Goal: Transaction & Acquisition: Download file/media

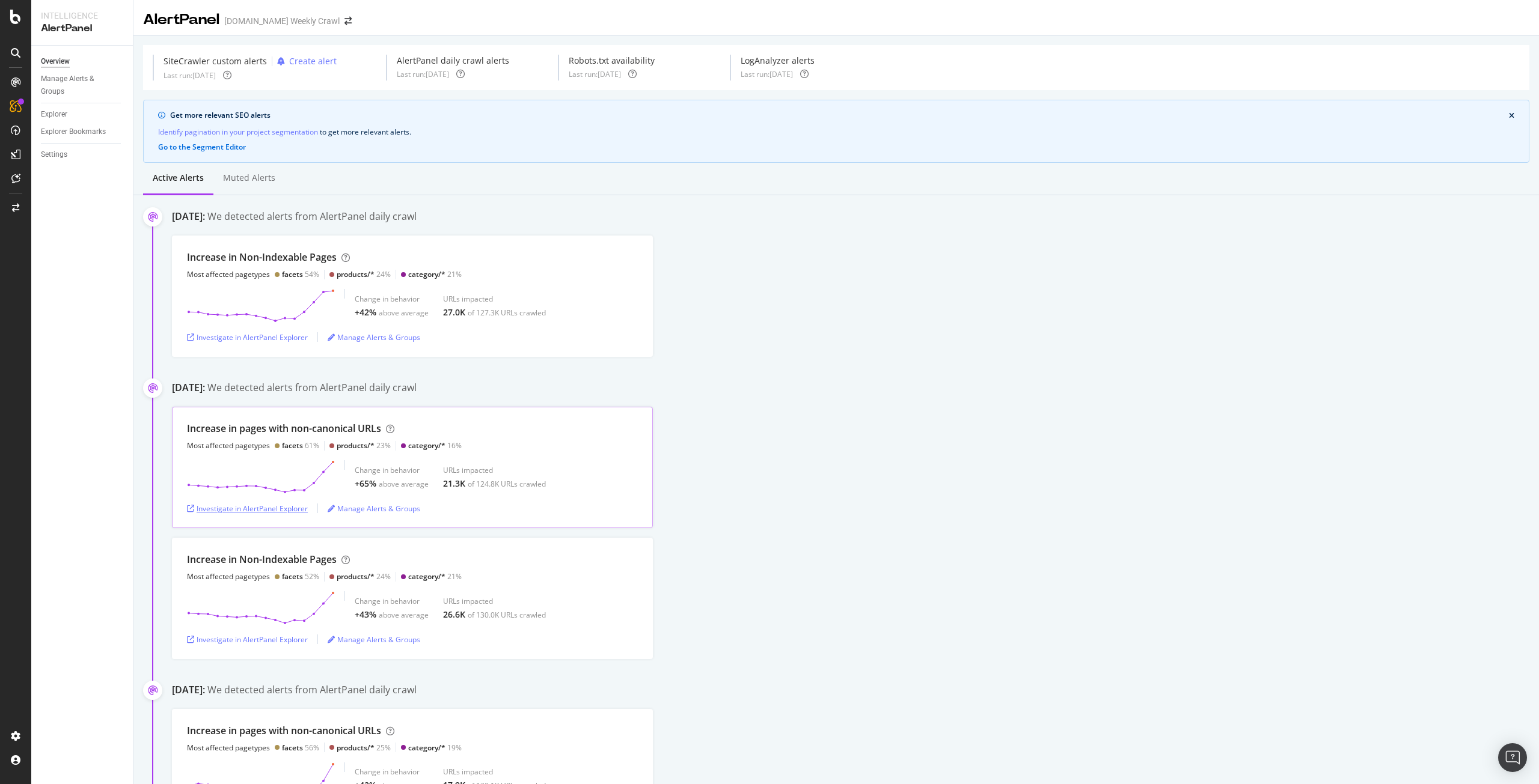
click at [275, 506] on div "Investigate in AlertPanel Explorer" at bounding box center [248, 509] width 121 height 10
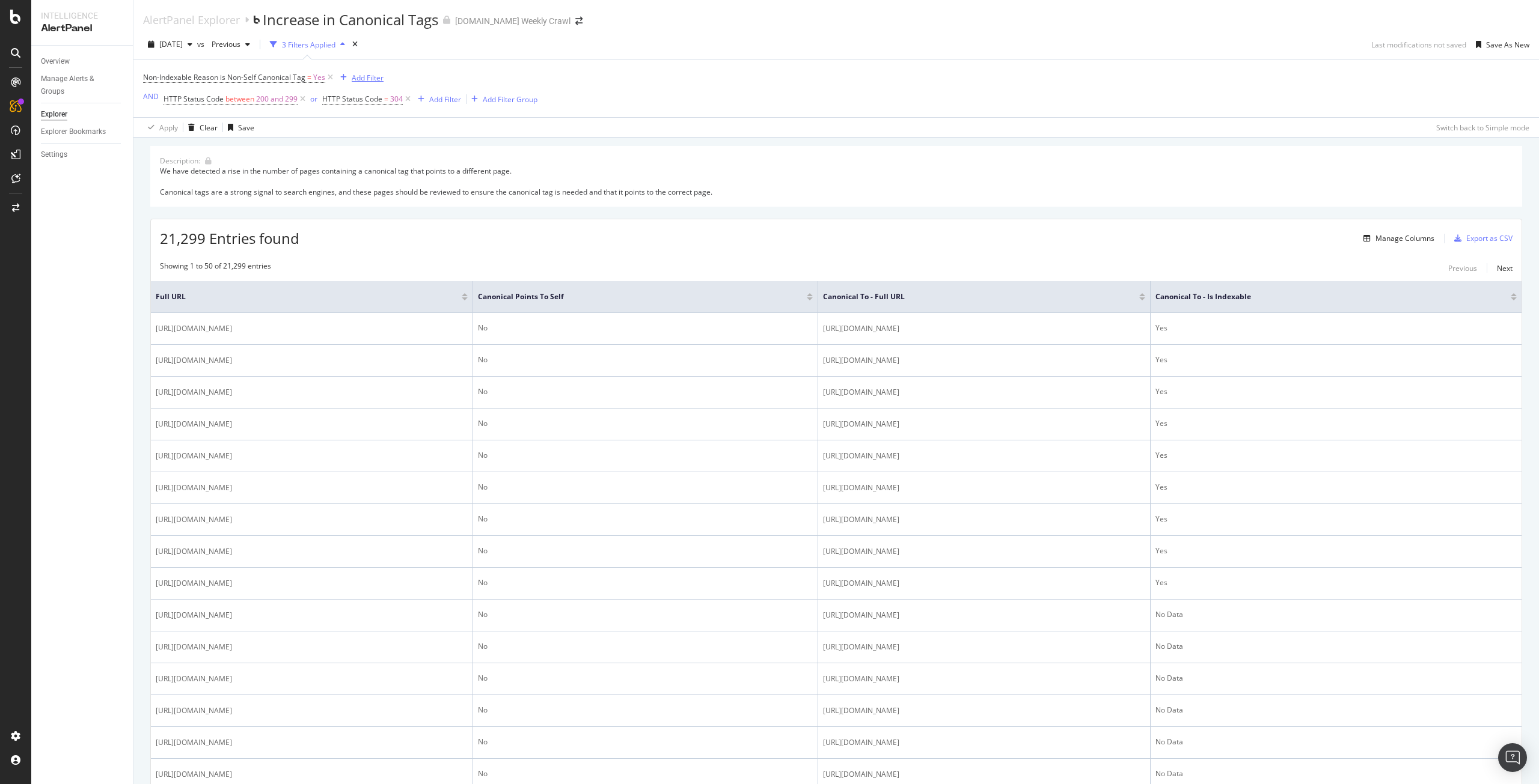
click at [375, 79] on div "Add Filter" at bounding box center [367, 78] width 32 height 10
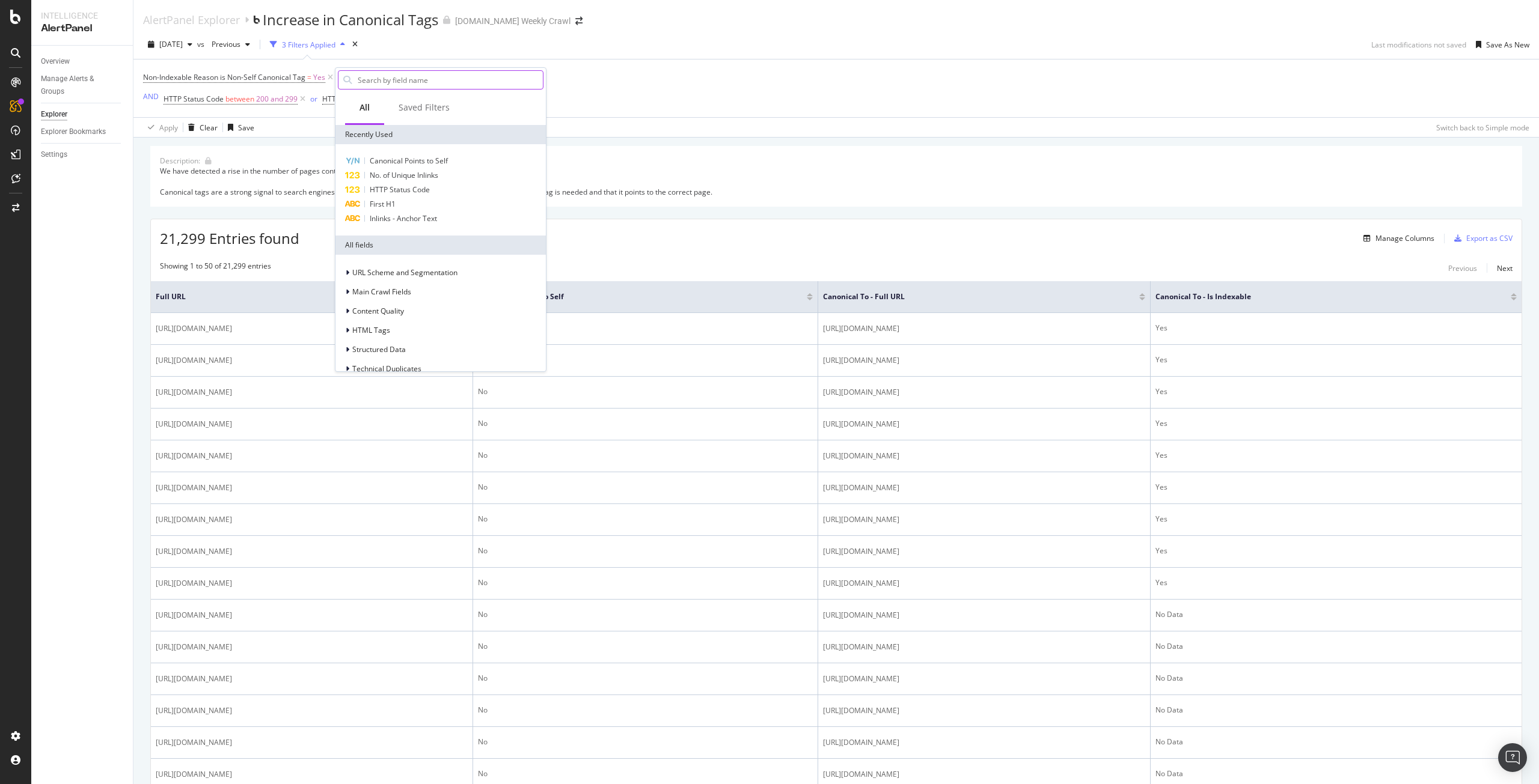
click at [382, 87] on input "text" at bounding box center [450, 80] width 187 height 18
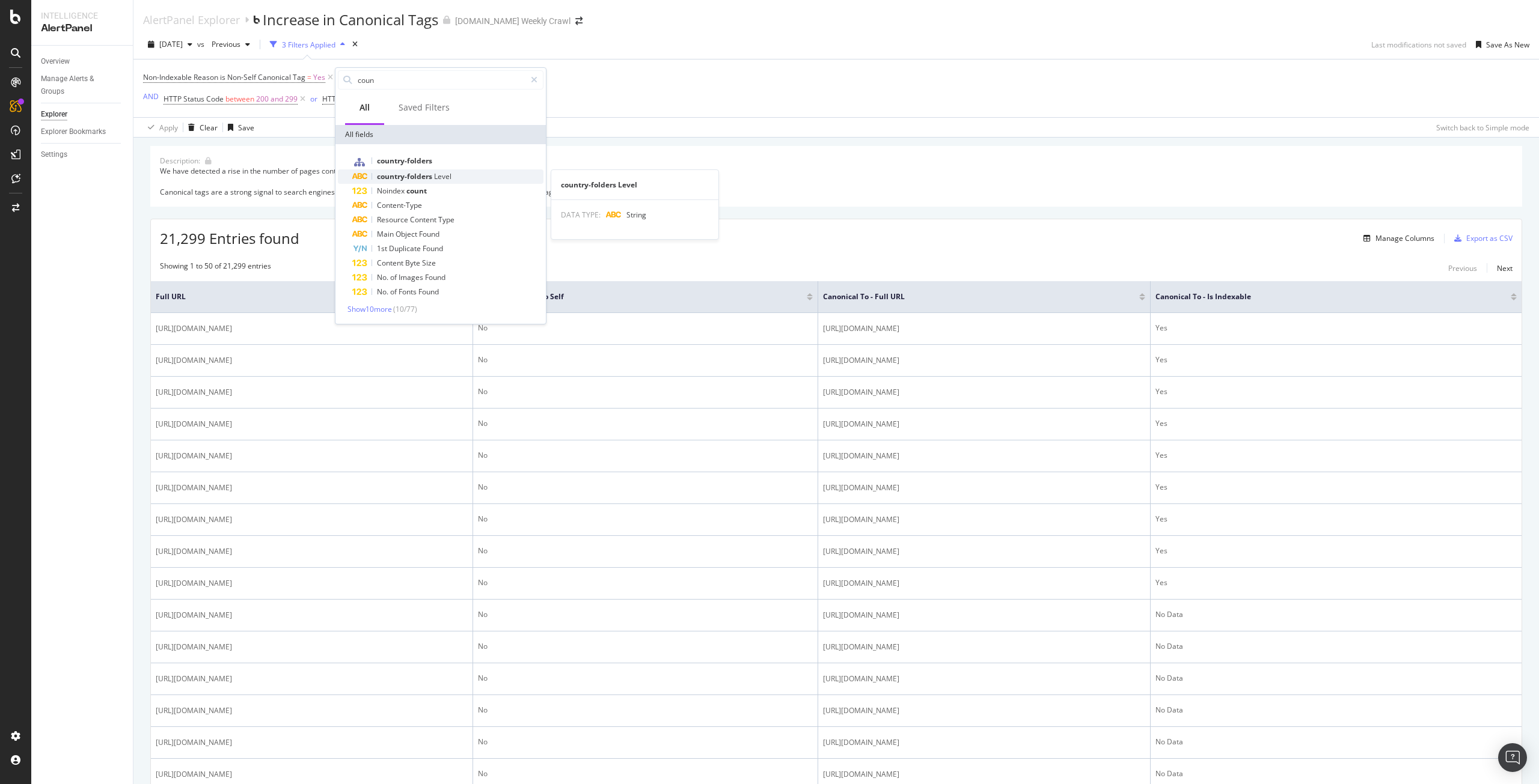
type input "coun"
click at [412, 169] on div "country-folders Level" at bounding box center [448, 176] width 191 height 14
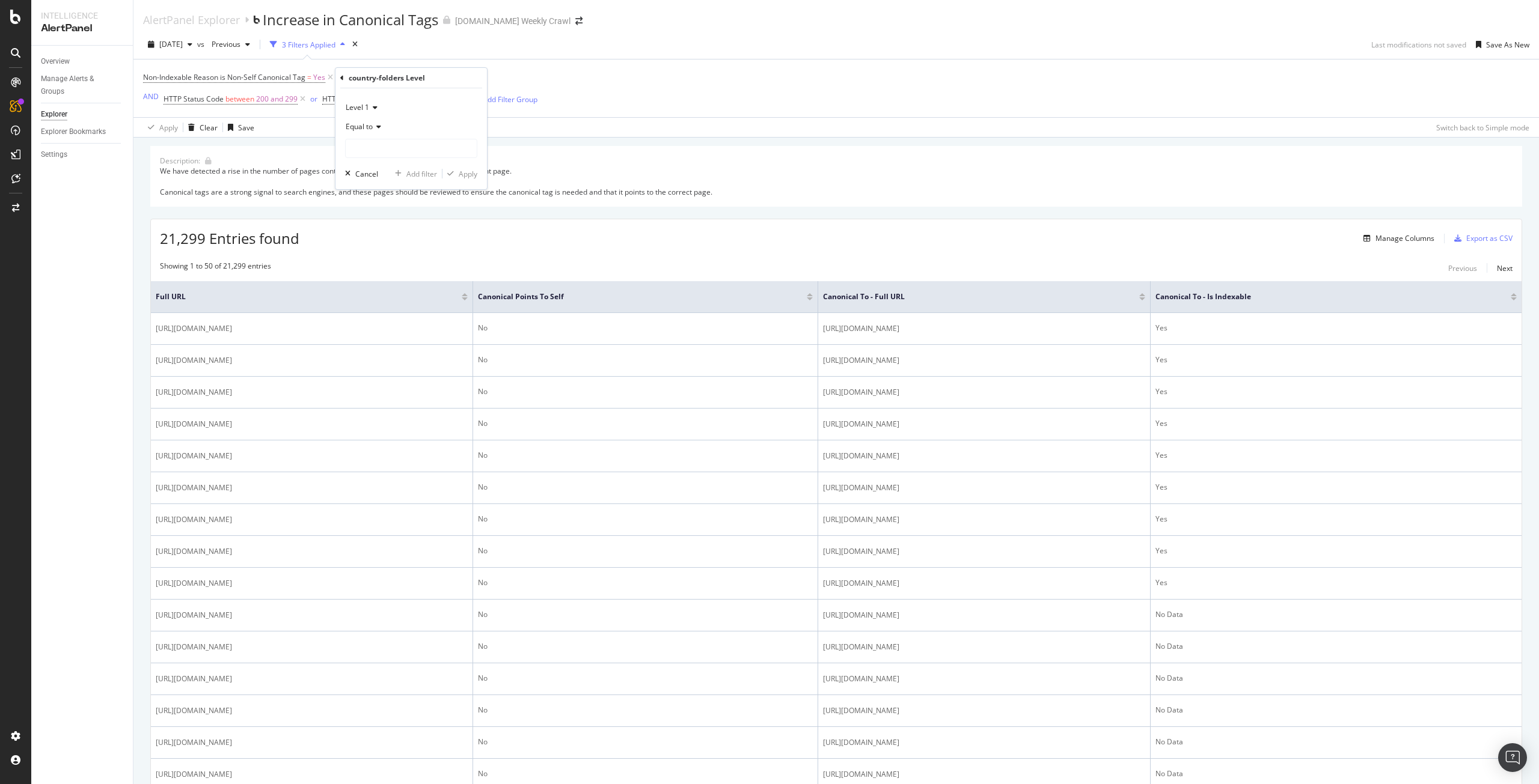
click at [344, 78] on div "country-folders Level" at bounding box center [411, 78] width 142 height 21
click at [584, 95] on div "Non-Indexable Reason is Non-Self Canonical Tag = Yes and country-folders Level …" at bounding box center [836, 88] width 1387 height 58
click at [501, 76] on icon at bounding box center [500, 78] width 10 height 12
click at [374, 74] on div "Add Filter" at bounding box center [367, 78] width 32 height 10
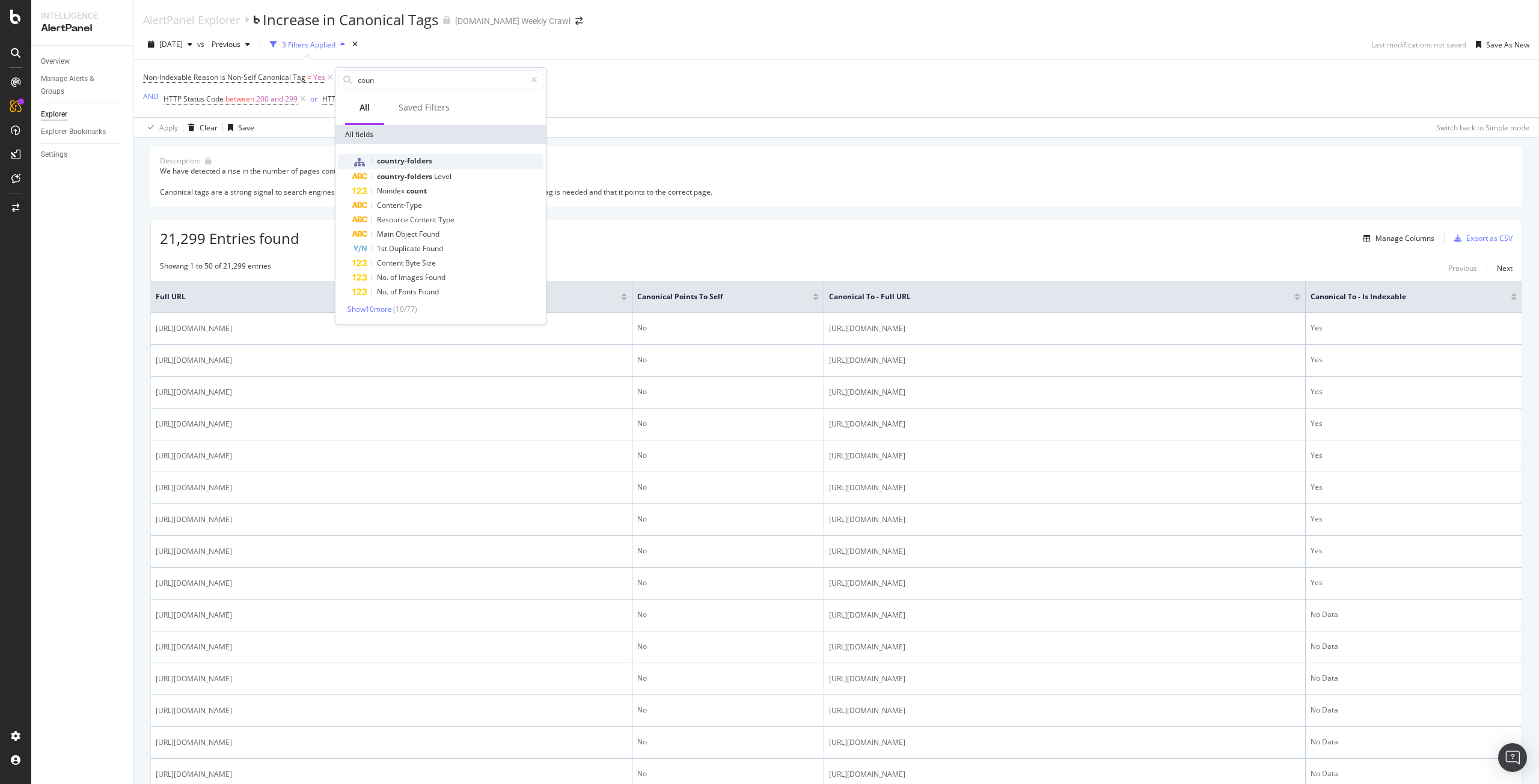
click at [396, 165] on span "country-folders" at bounding box center [405, 161] width 56 height 10
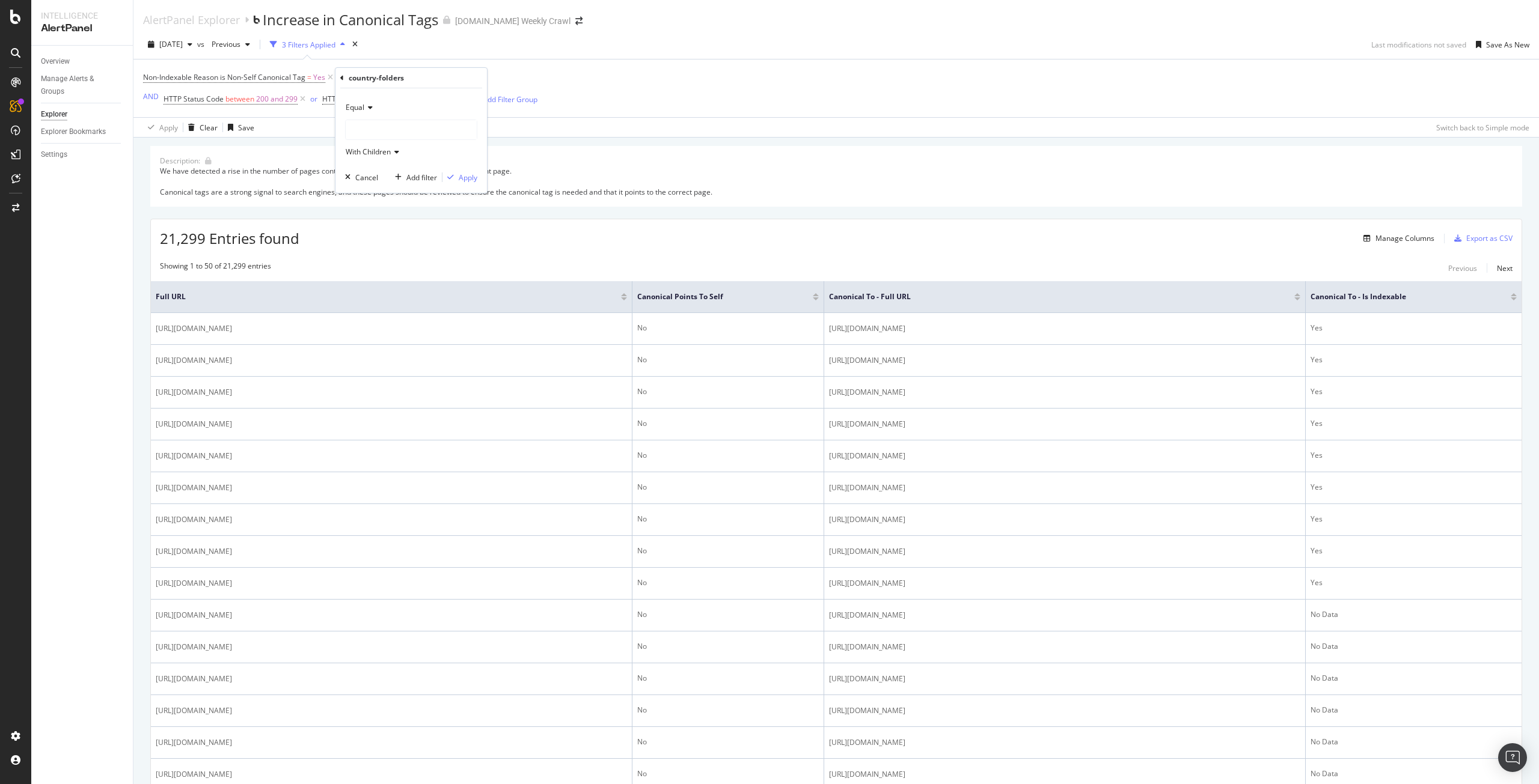
click at [394, 134] on div at bounding box center [411, 129] width 131 height 19
click at [369, 104] on icon at bounding box center [369, 107] width 9 height 7
click at [369, 101] on div "Equal" at bounding box center [411, 107] width 132 height 19
click at [688, 107] on div "Non-Indexable Reason is Non-Self Canonical Tag = Yes and country-folders = Add …" at bounding box center [836, 88] width 1387 height 58
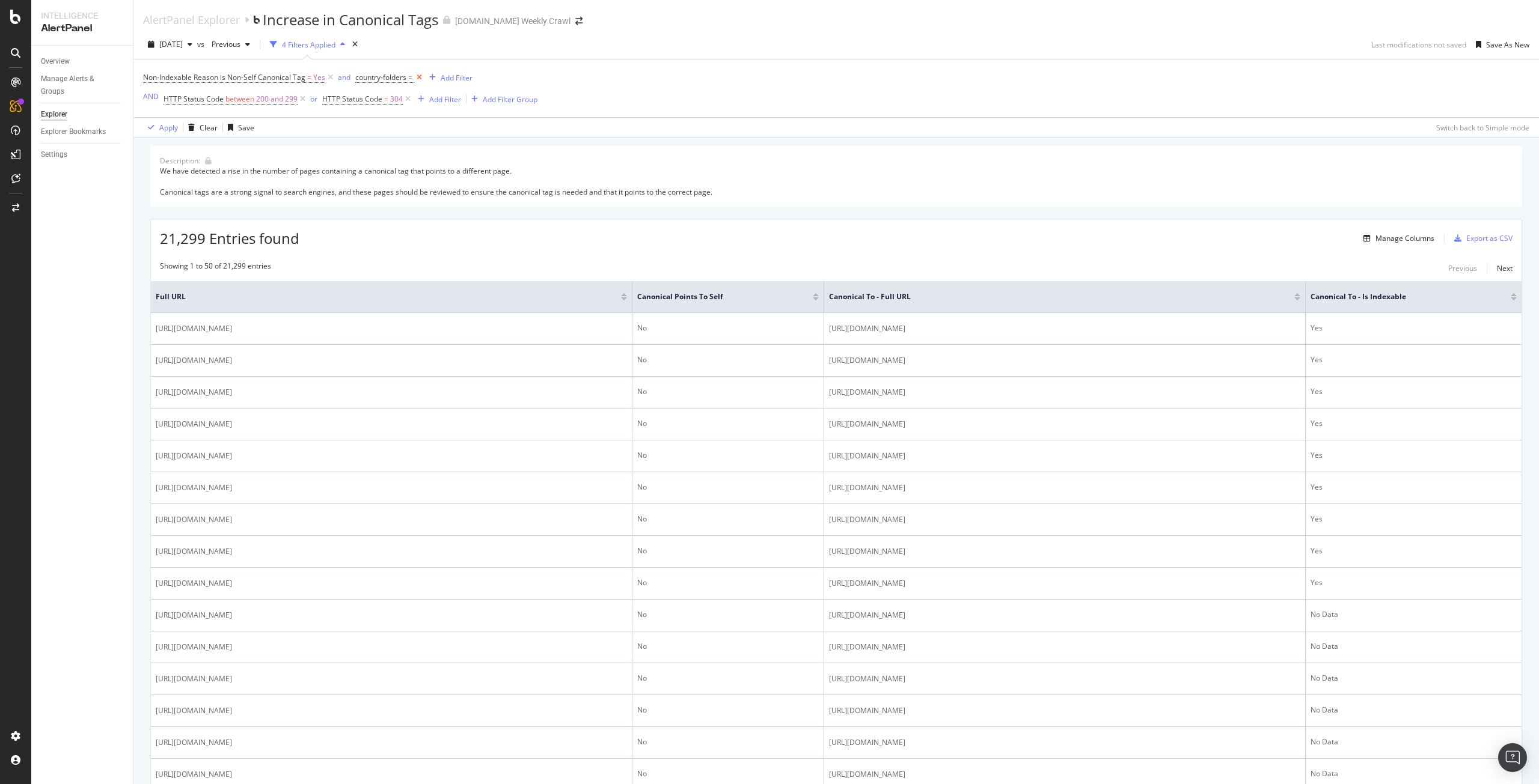
click at [419, 80] on icon at bounding box center [419, 78] width 10 height 12
click at [372, 79] on div "Add Filter" at bounding box center [367, 78] width 32 height 10
type input "m"
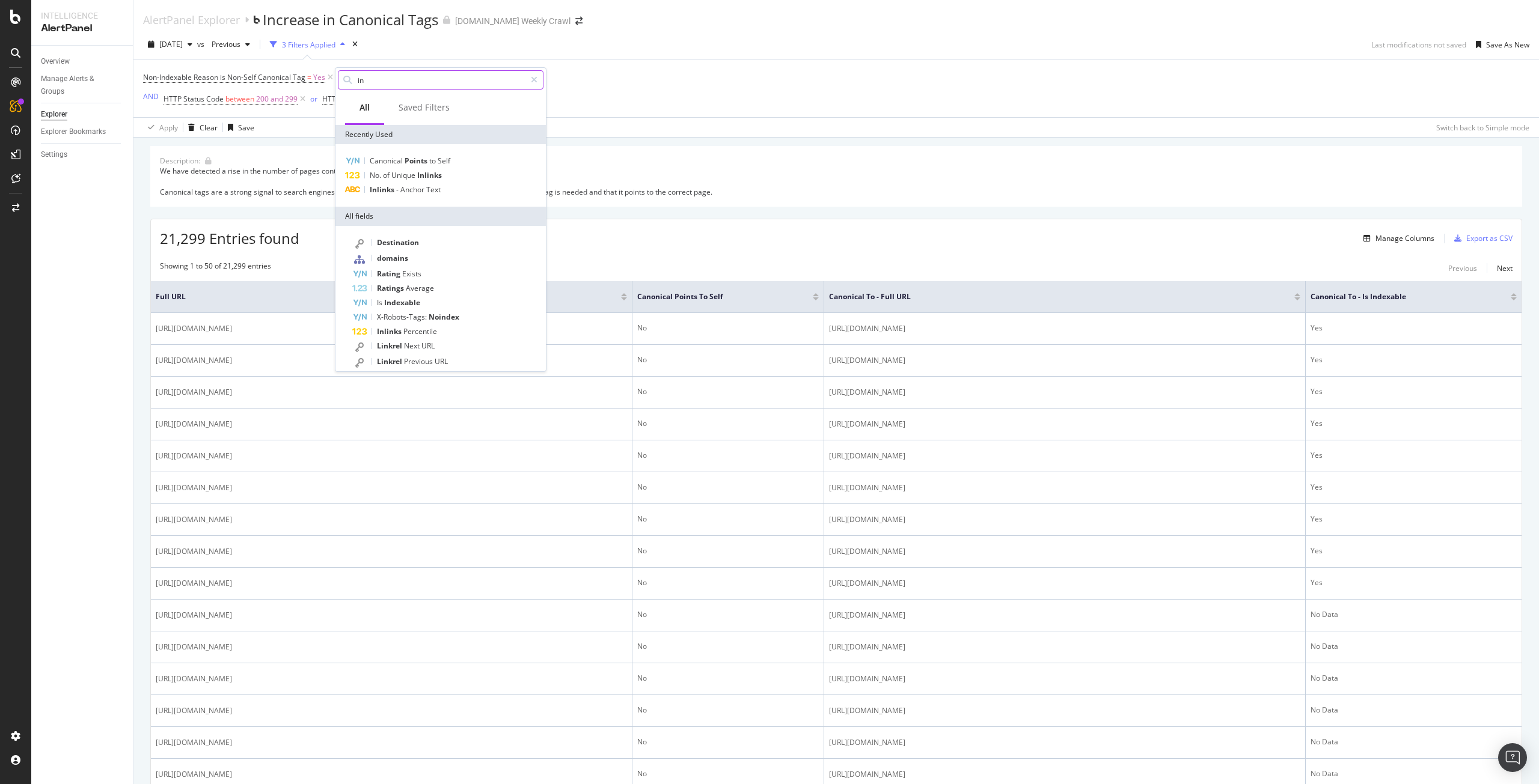
type input "i"
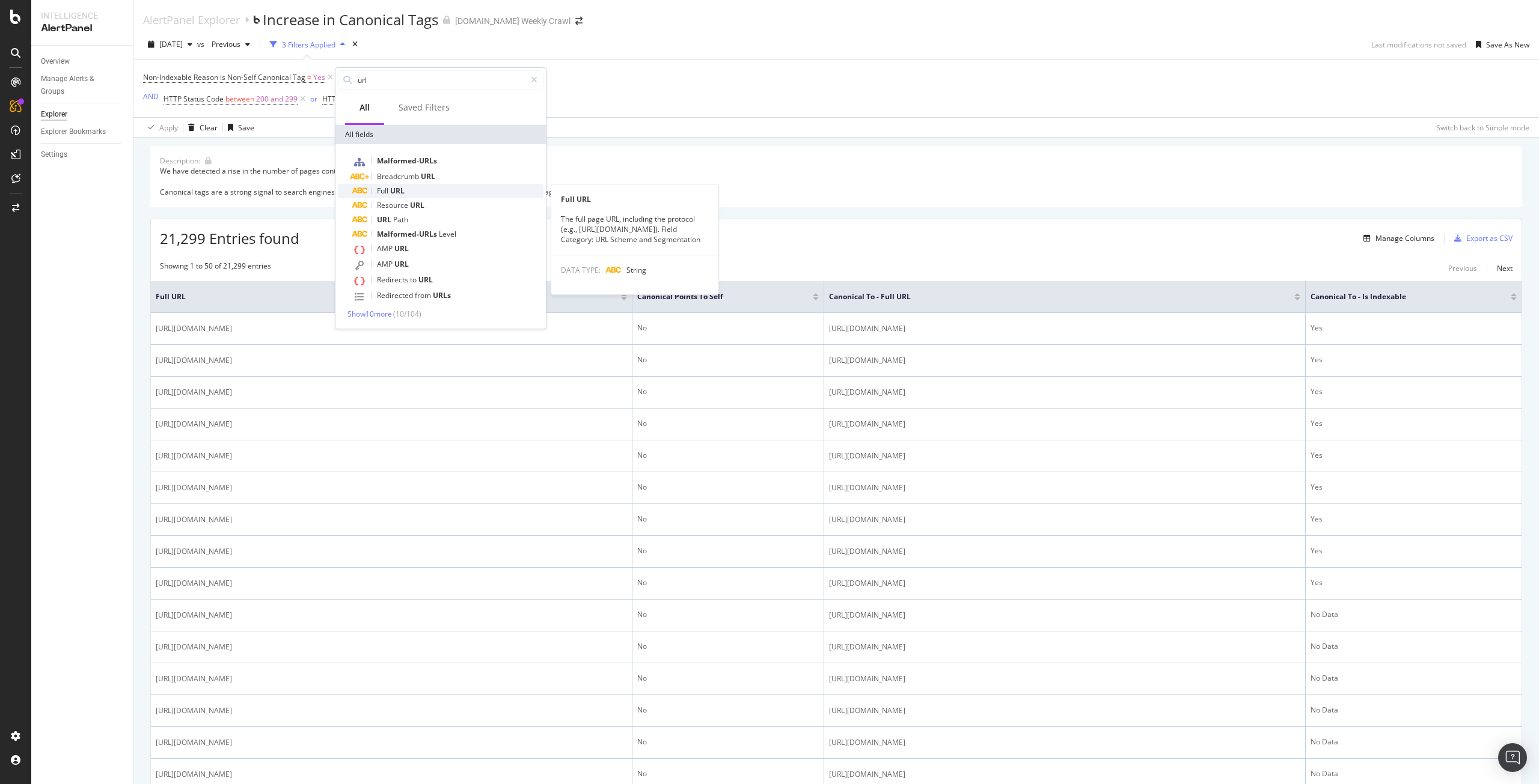
type input "url"
click at [412, 191] on div "Full URL" at bounding box center [448, 191] width 191 height 14
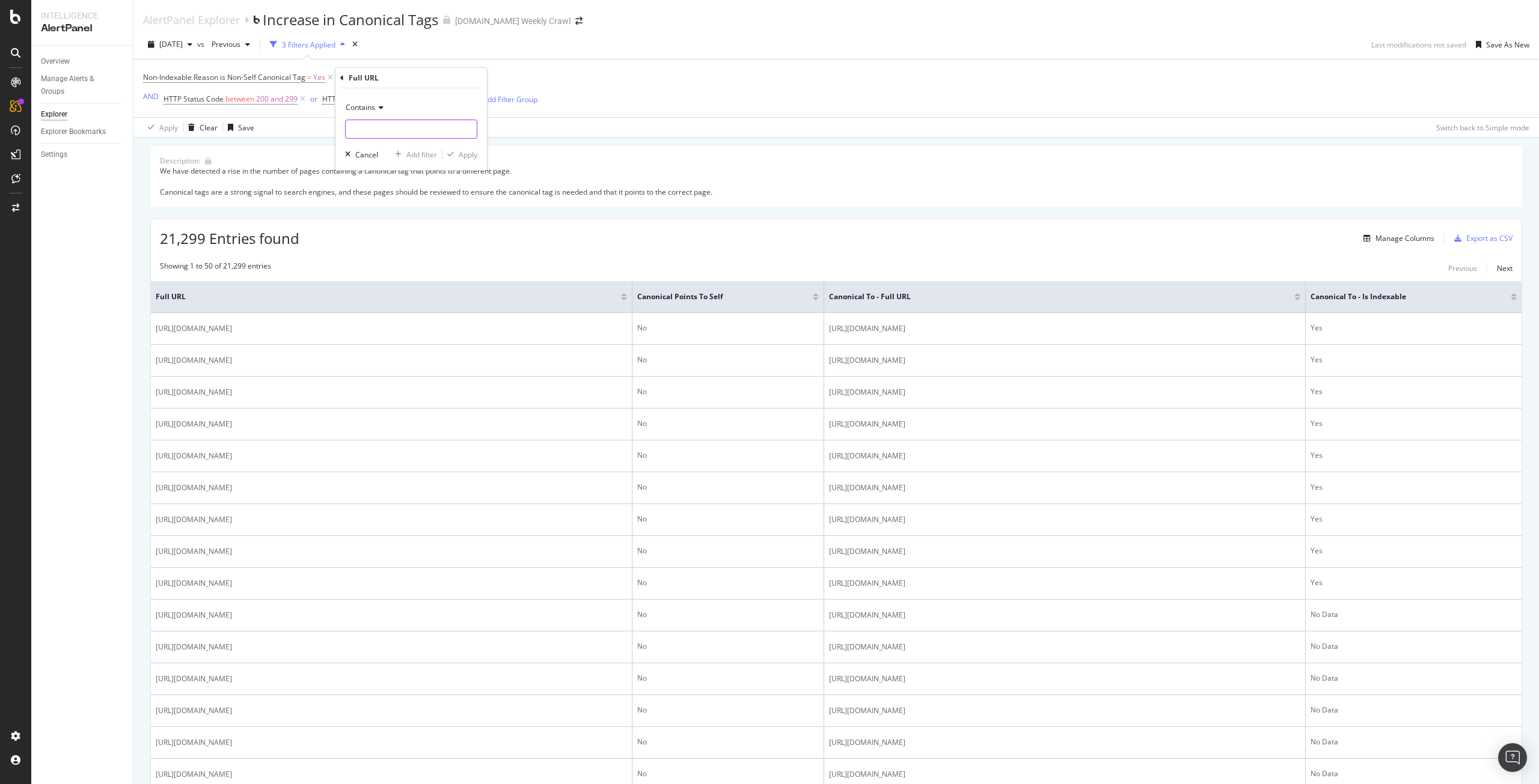
click at [419, 134] on input "text" at bounding box center [411, 129] width 131 height 19
click at [382, 102] on div "Contains" at bounding box center [411, 107] width 132 height 19
click at [386, 262] on span "Matches regex" at bounding box center [376, 258] width 50 height 10
click at [437, 133] on input "text" at bounding box center [411, 129] width 131 height 19
paste input "\/(FR|ES|DE|GB|IT|NL)\/"
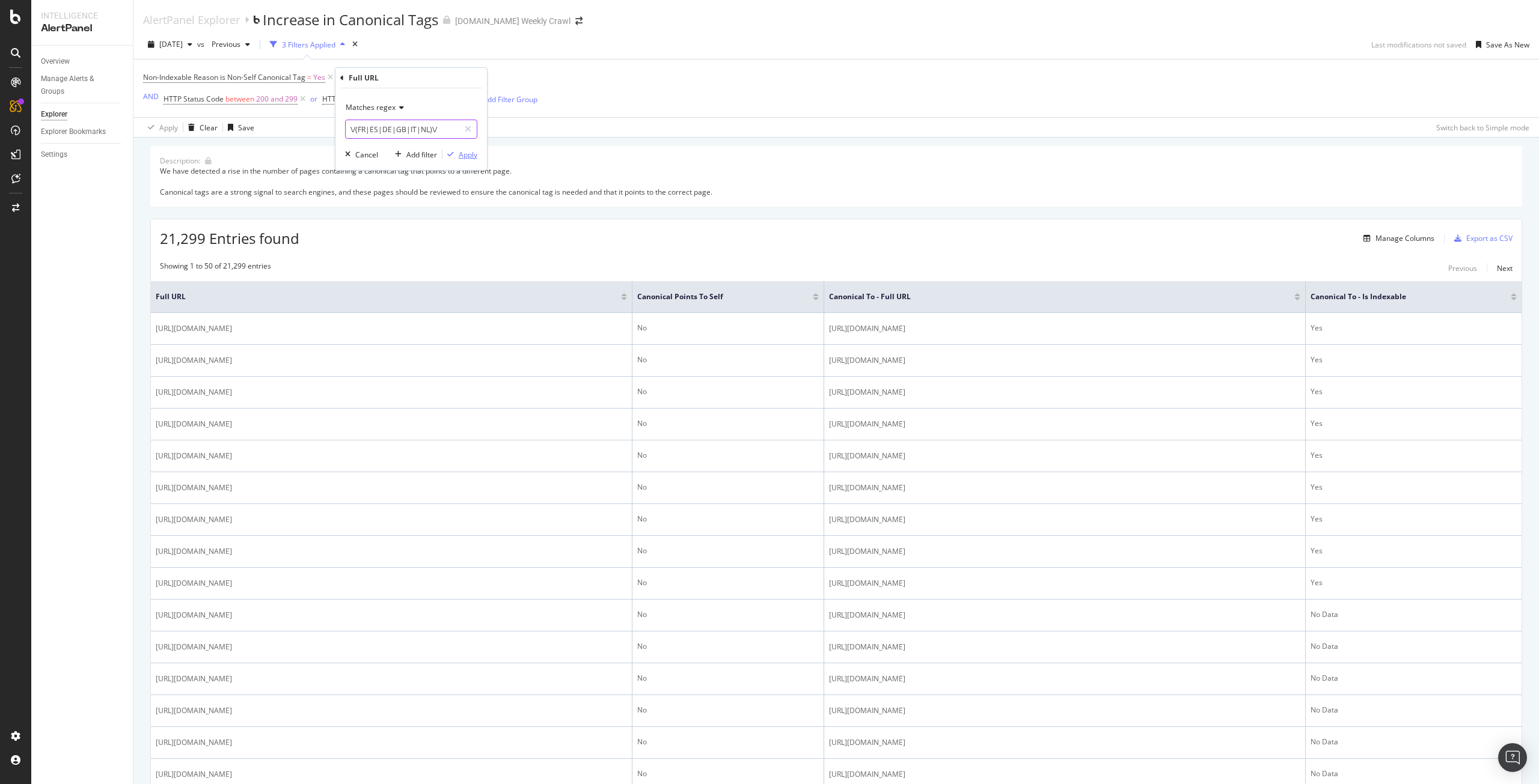
type input "\/(FR|ES|DE|GB|IT|NL)\/"
click at [466, 153] on div "Apply" at bounding box center [468, 154] width 19 height 10
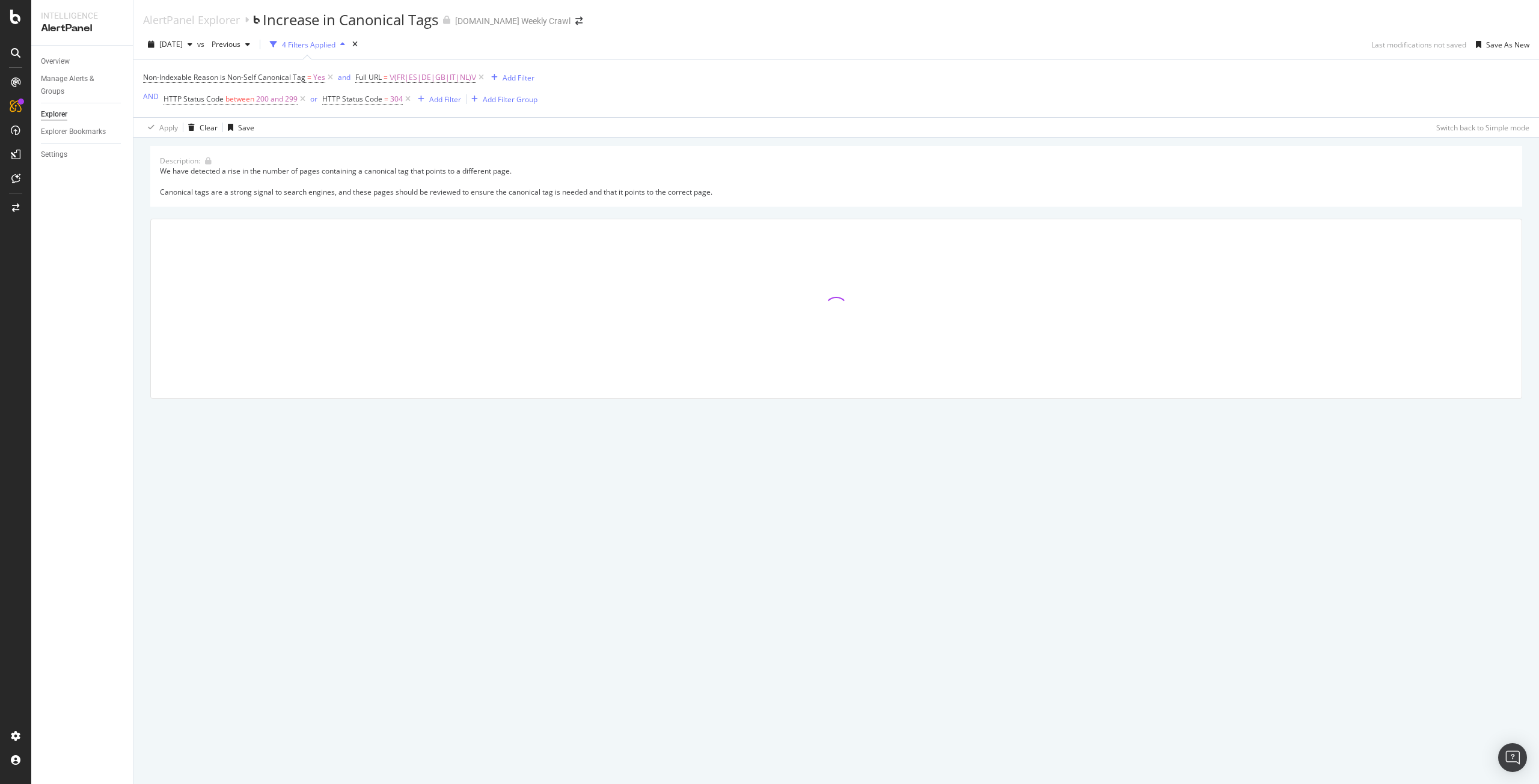
click at [466, 153] on div "Description: We have detected a rise in the number of pages containing a canoni…" at bounding box center [836, 176] width 1372 height 60
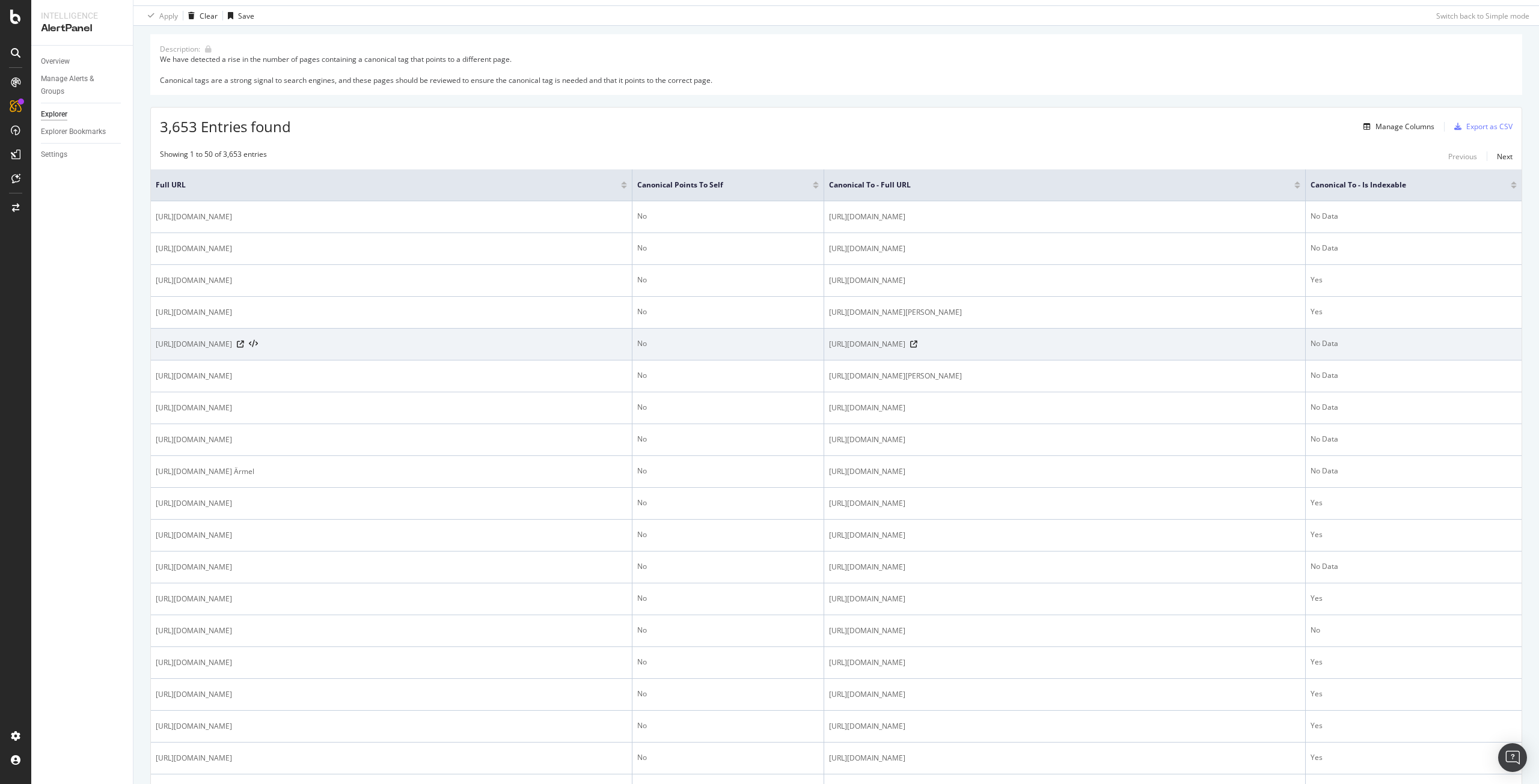
scroll to position [112, 0]
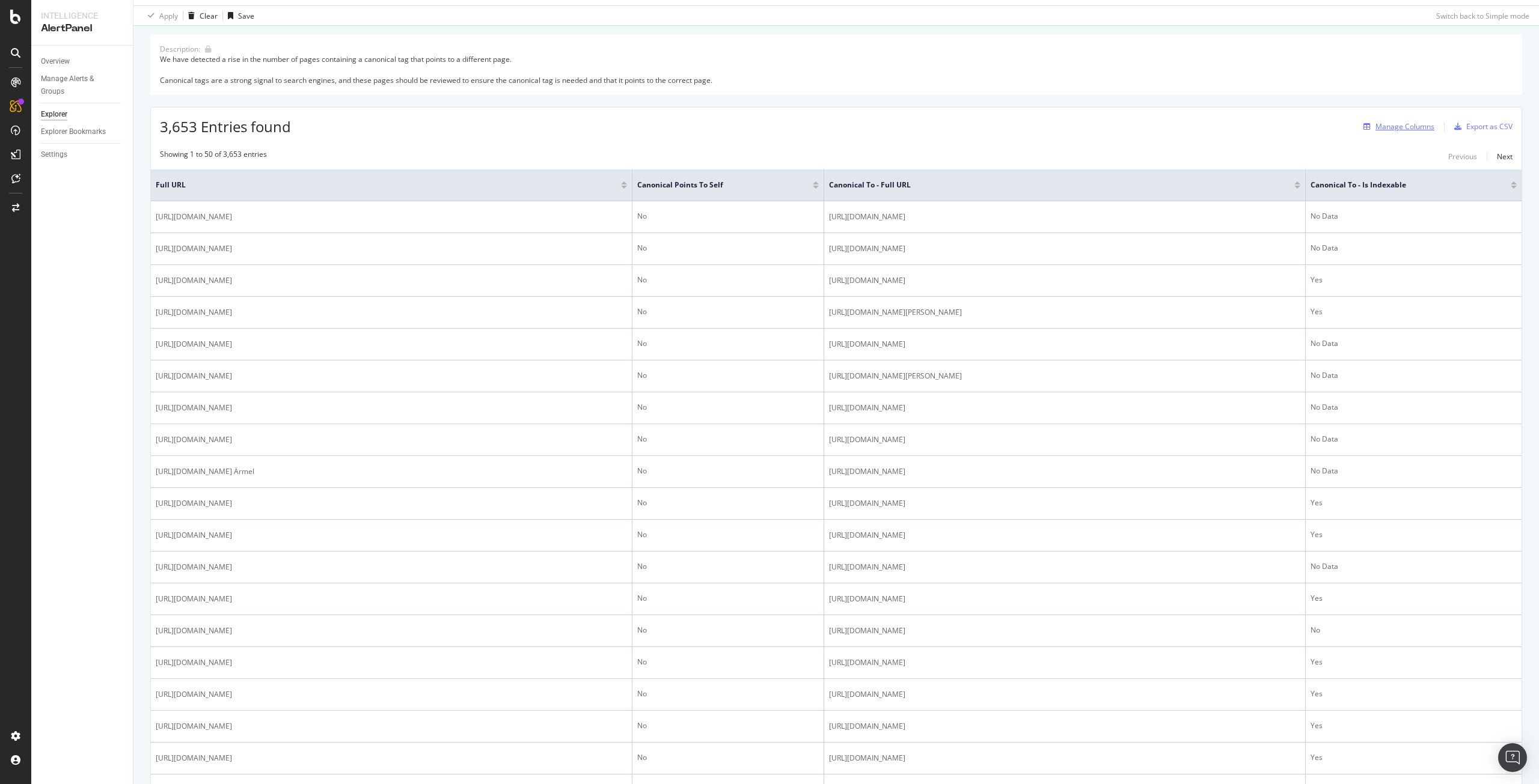
click at [1376, 126] on div "Manage Columns" at bounding box center [1405, 127] width 59 height 10
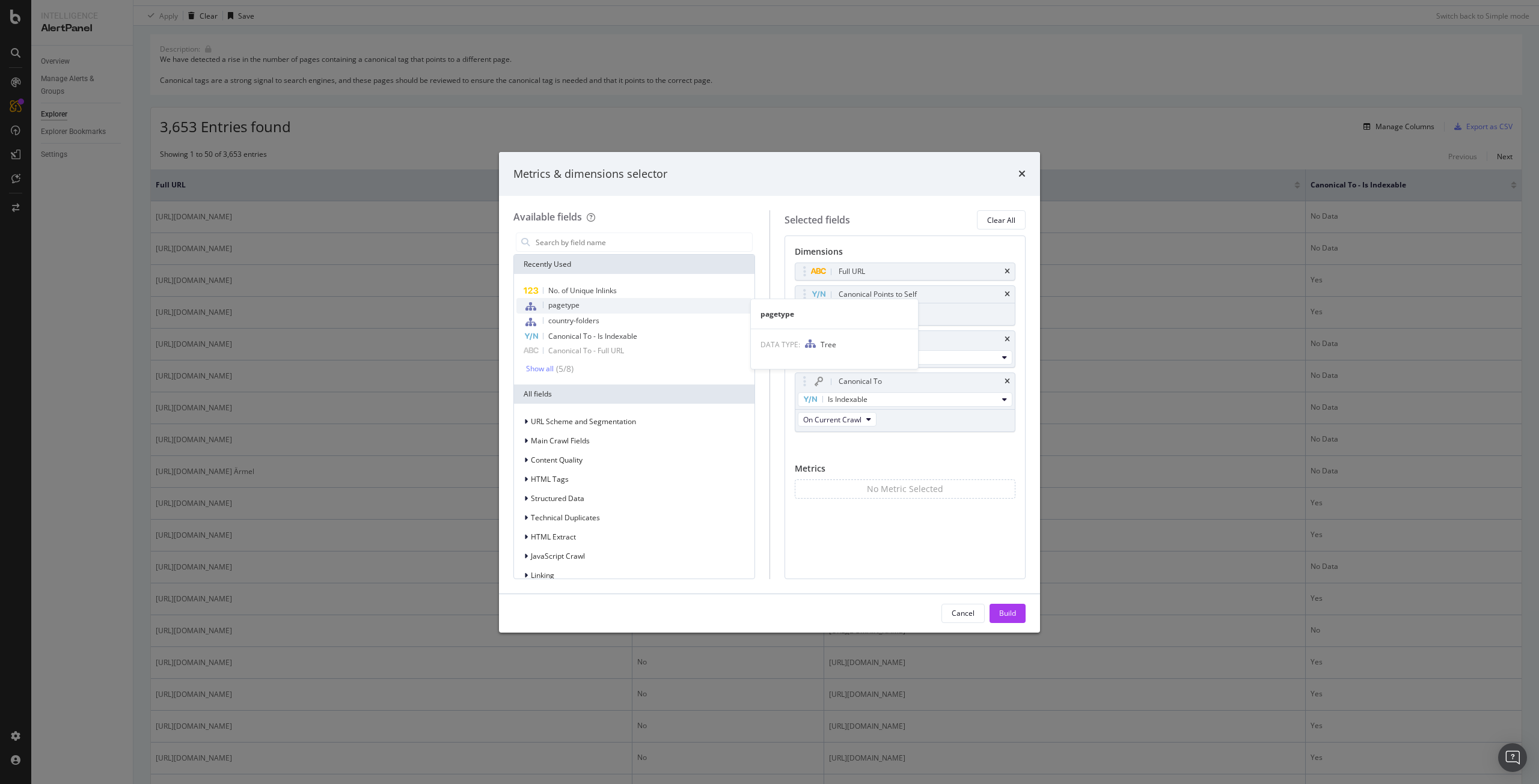
click at [597, 304] on div "pagetype" at bounding box center [634, 306] width 236 height 16
click at [619, 319] on div "country-folders" at bounding box center [634, 322] width 236 height 16
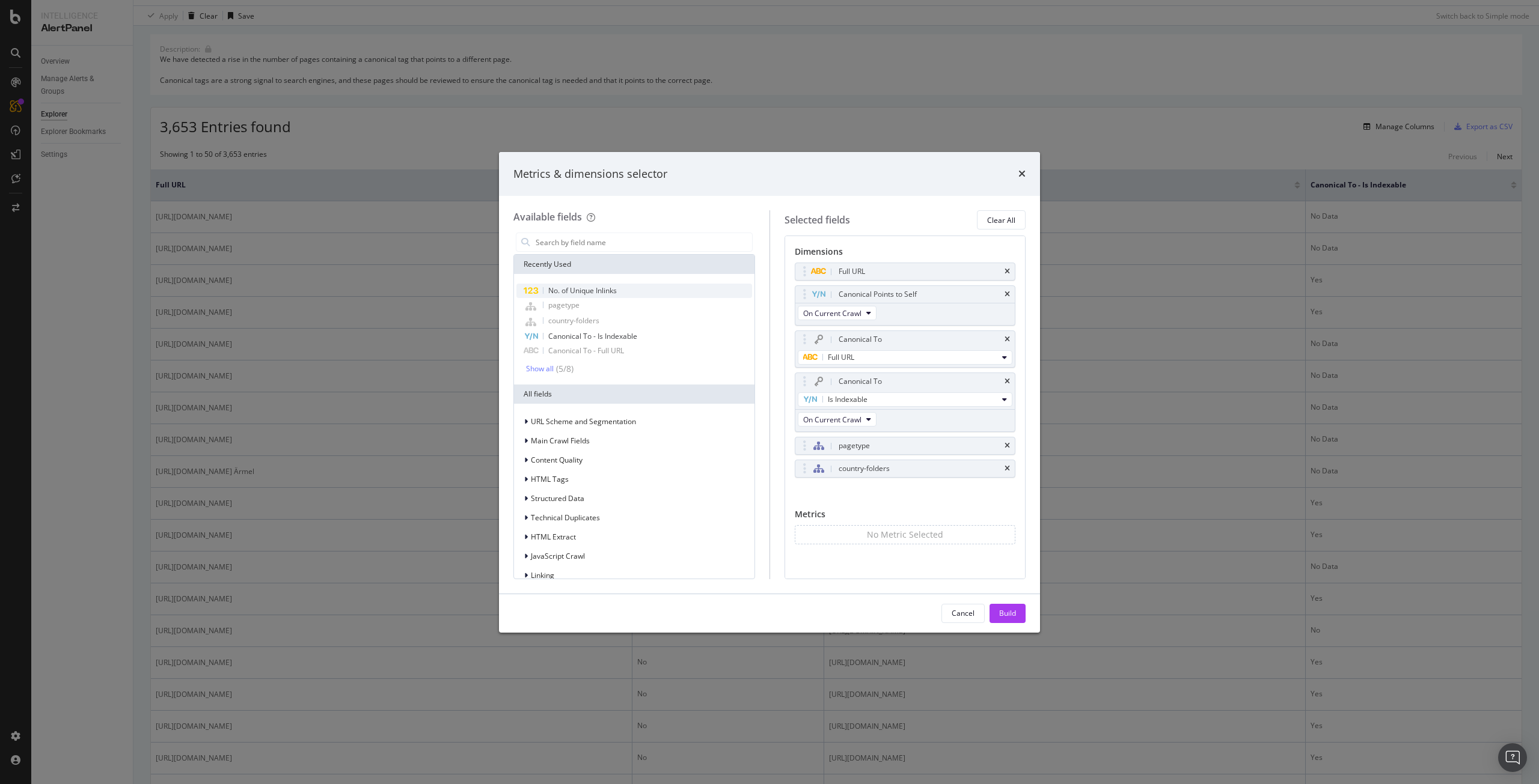
click at [593, 285] on div "No. of Unique Inlinks" at bounding box center [634, 291] width 236 height 14
click at [606, 245] on input "modal" at bounding box center [644, 242] width 218 height 18
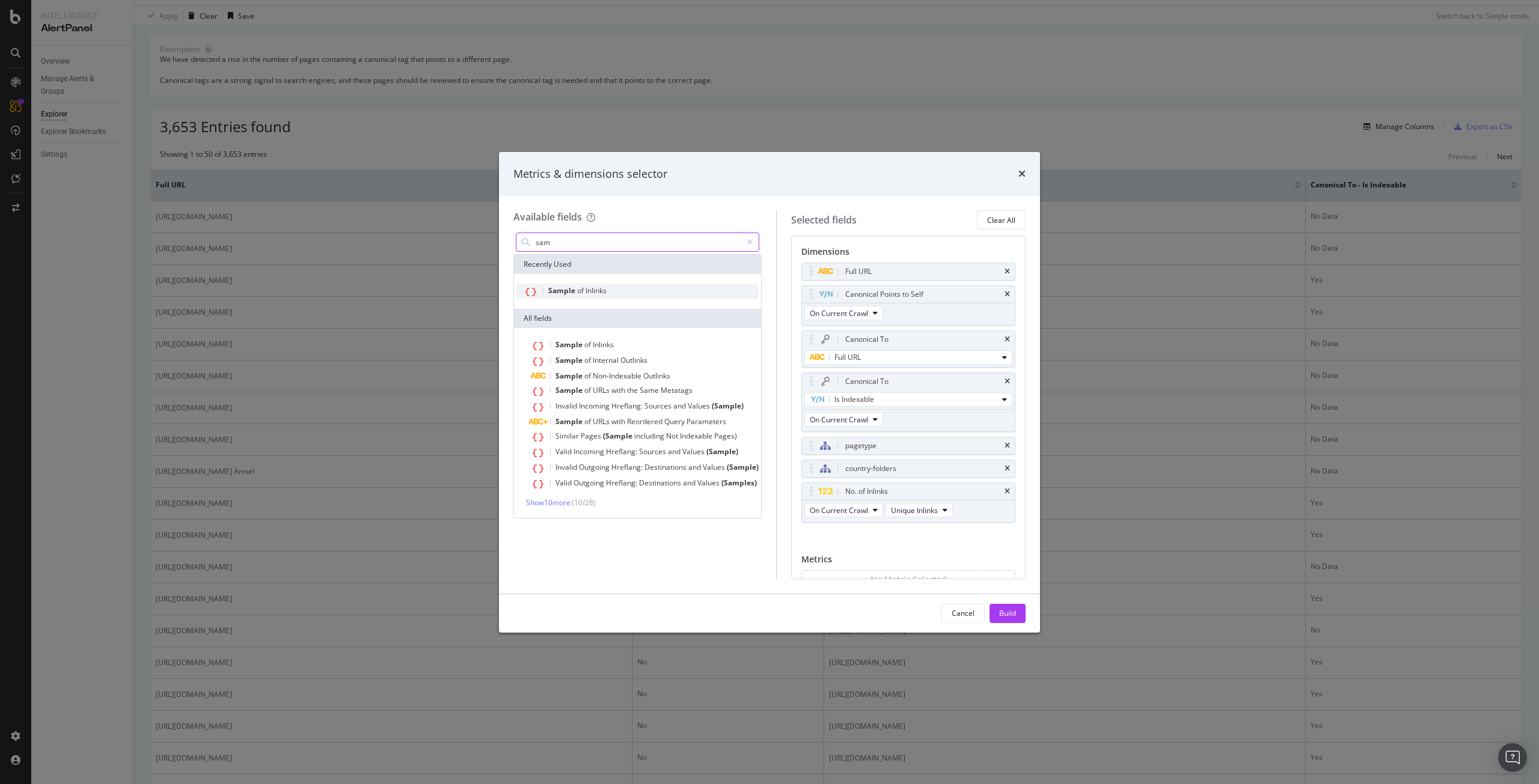
type input "sam"
click at [606, 287] on span "Inlinks" at bounding box center [597, 290] width 21 height 10
click at [1004, 607] on div "Build" at bounding box center [1008, 613] width 17 height 18
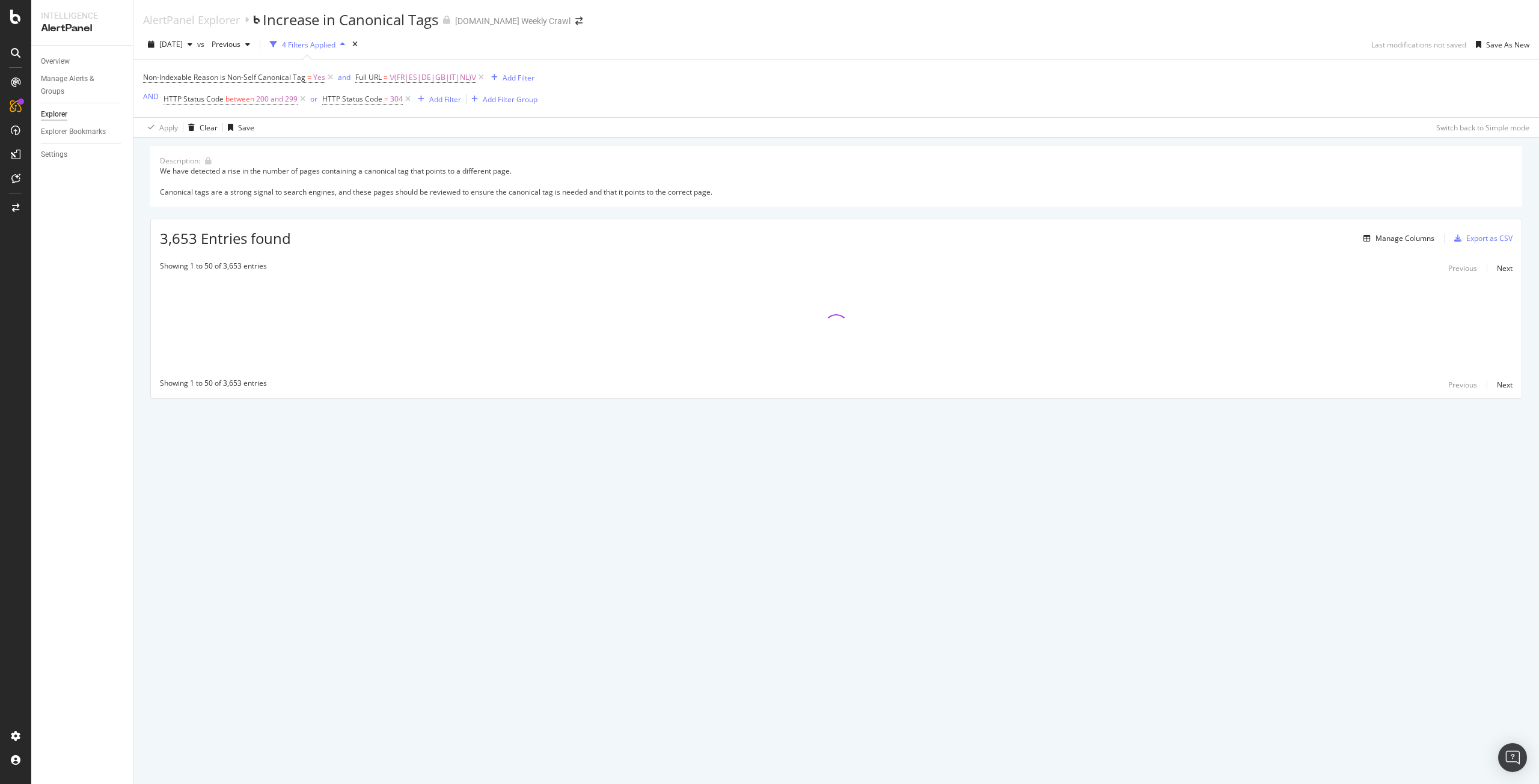
click at [1004, 607] on div "AlertPanel Explorer Increase in Canonical Tags levi.com Weekly Crawl 2025 Aug. …" at bounding box center [836, 392] width 1406 height 784
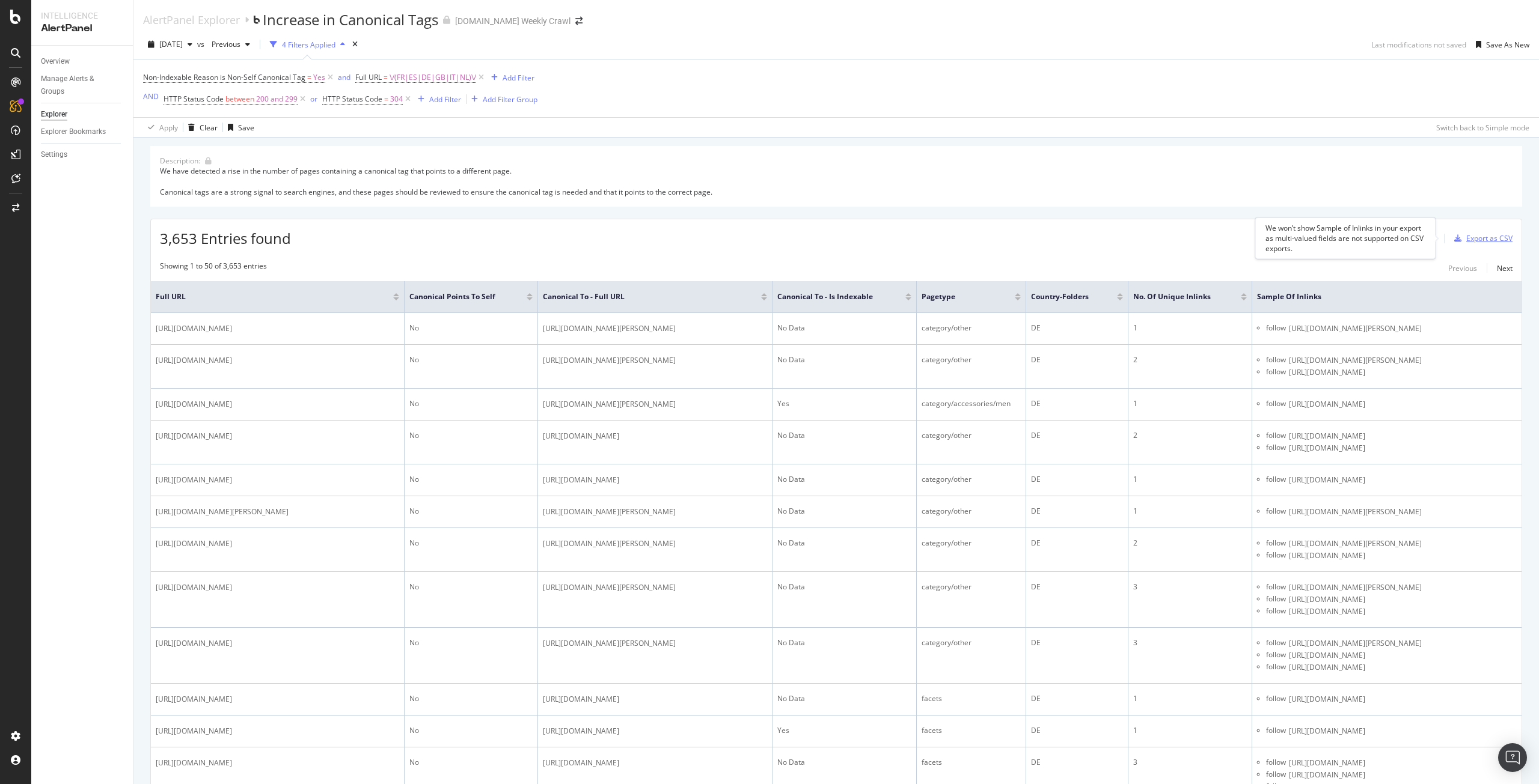
click at [1473, 235] on div "Export as CSV" at bounding box center [1489, 238] width 46 height 10
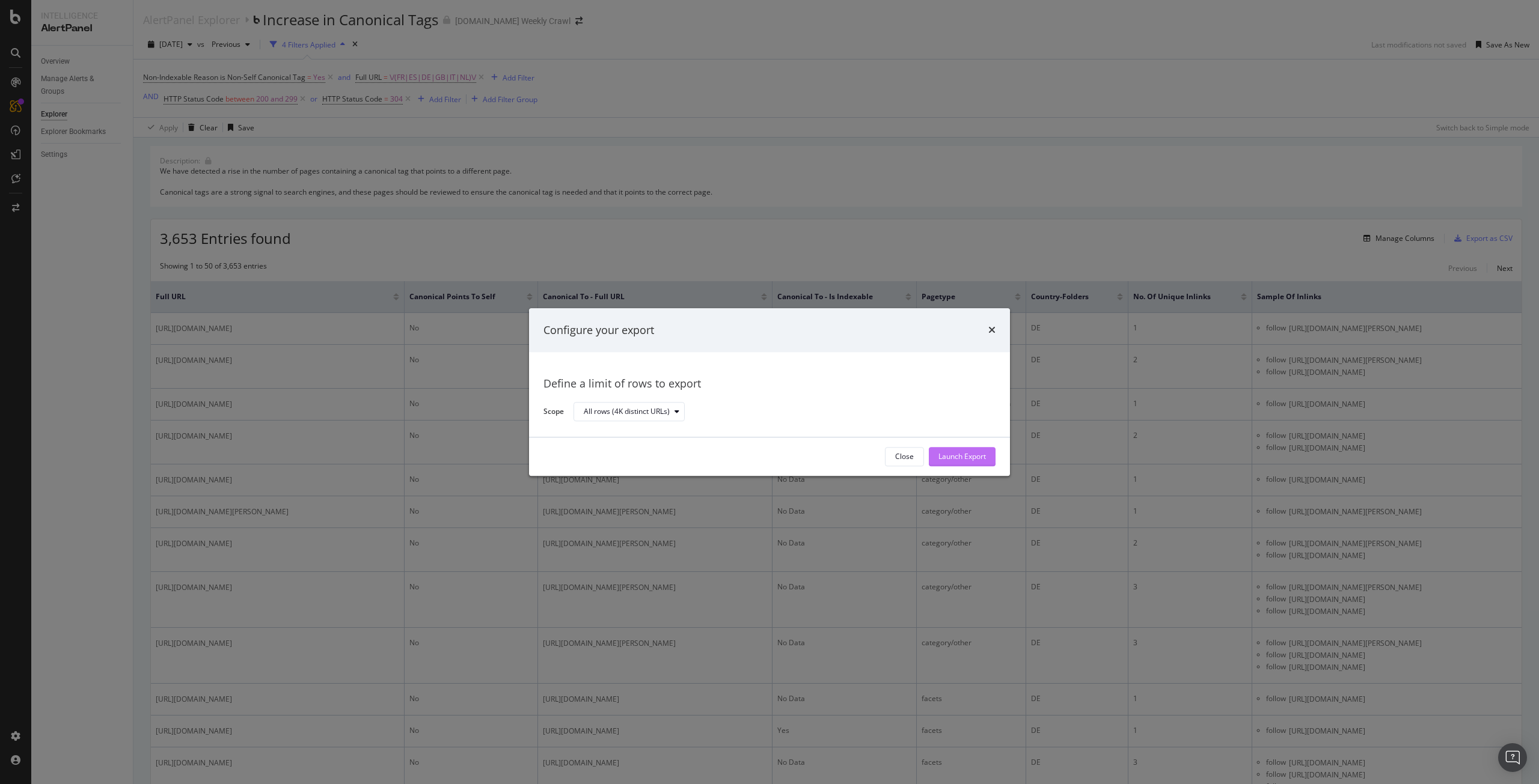
click at [991, 454] on button "Launch Export" at bounding box center [962, 456] width 67 height 19
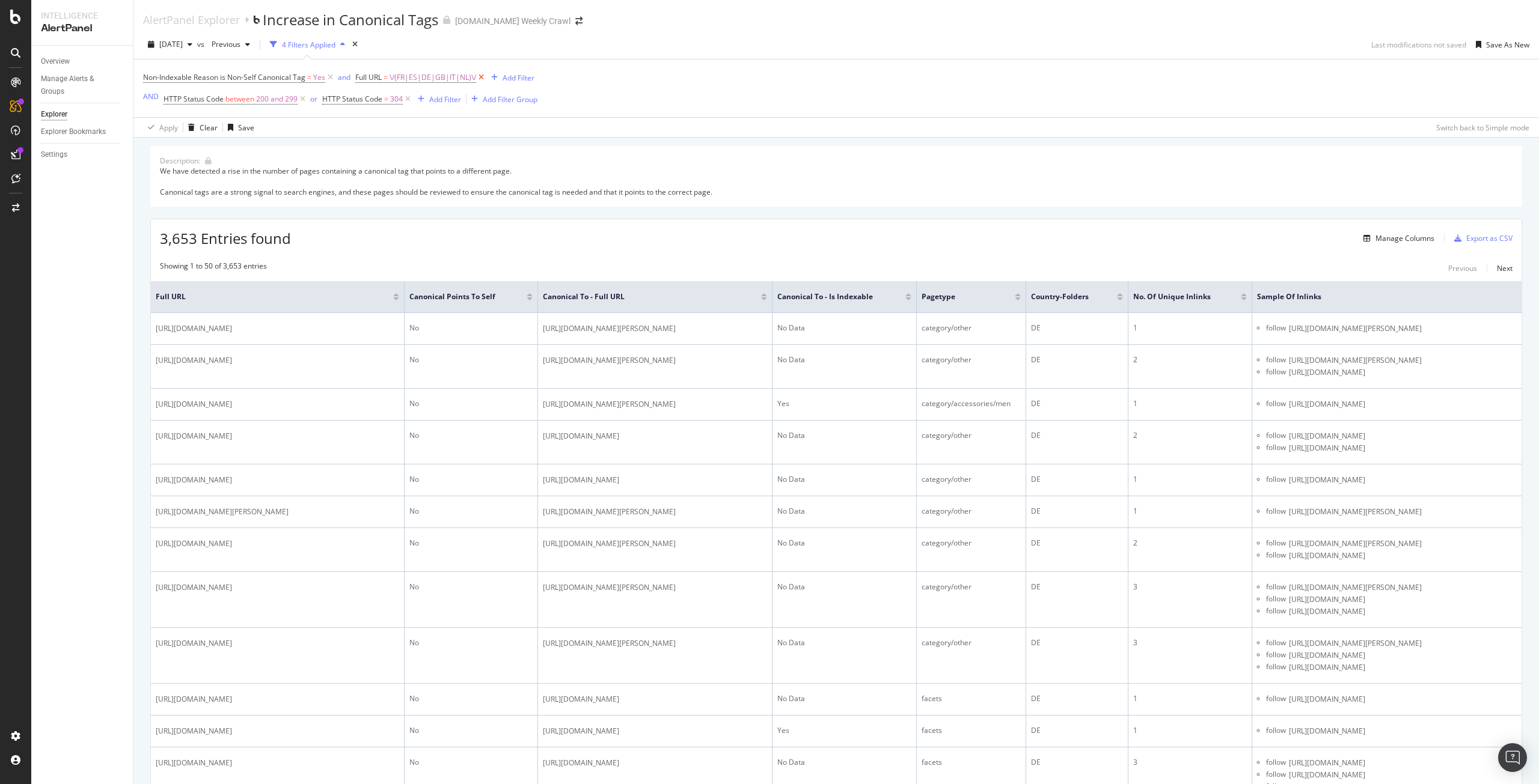
click at [482, 77] on icon at bounding box center [481, 78] width 10 height 12
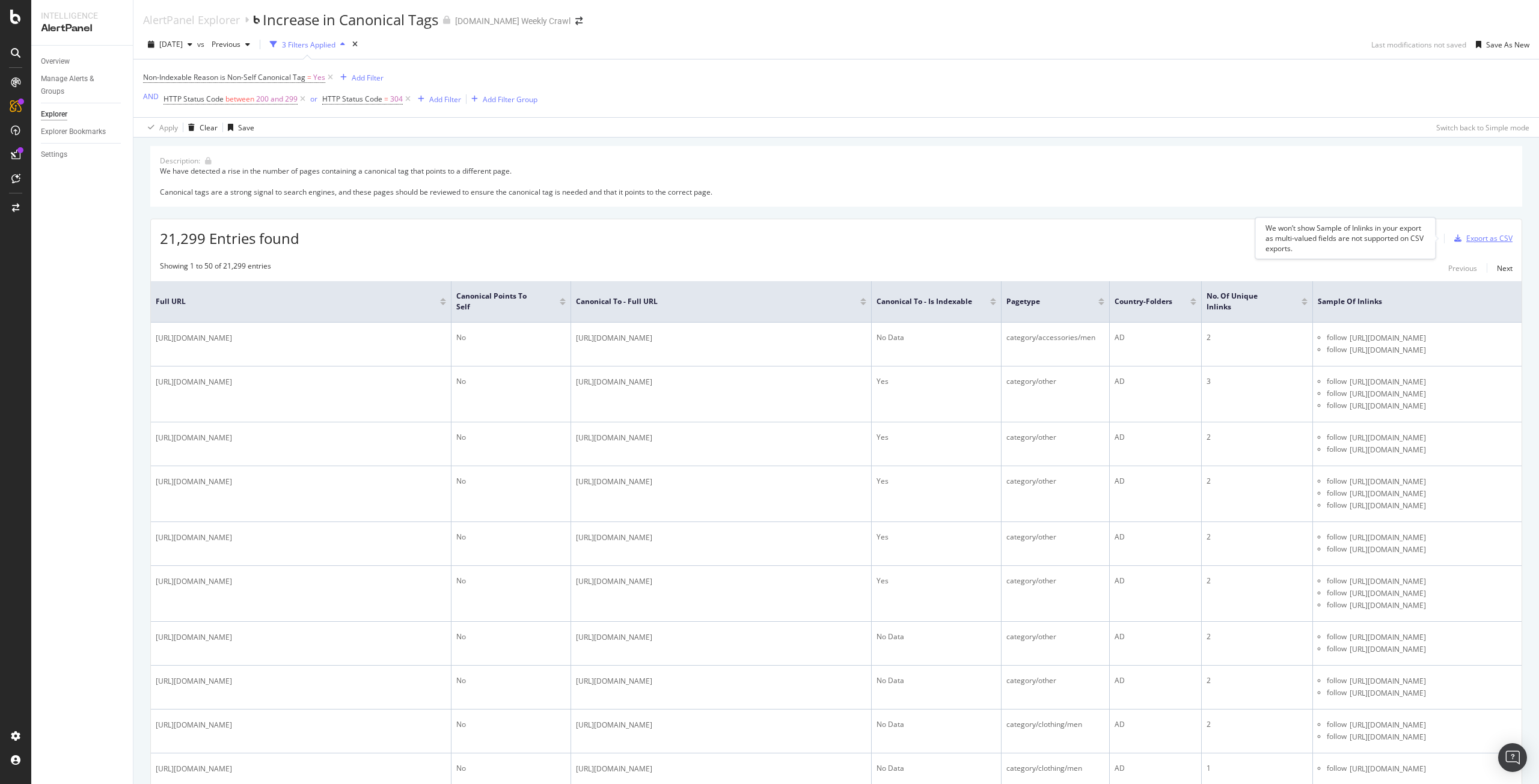
click at [1465, 232] on div "Export as CSV" at bounding box center [1481, 238] width 63 height 18
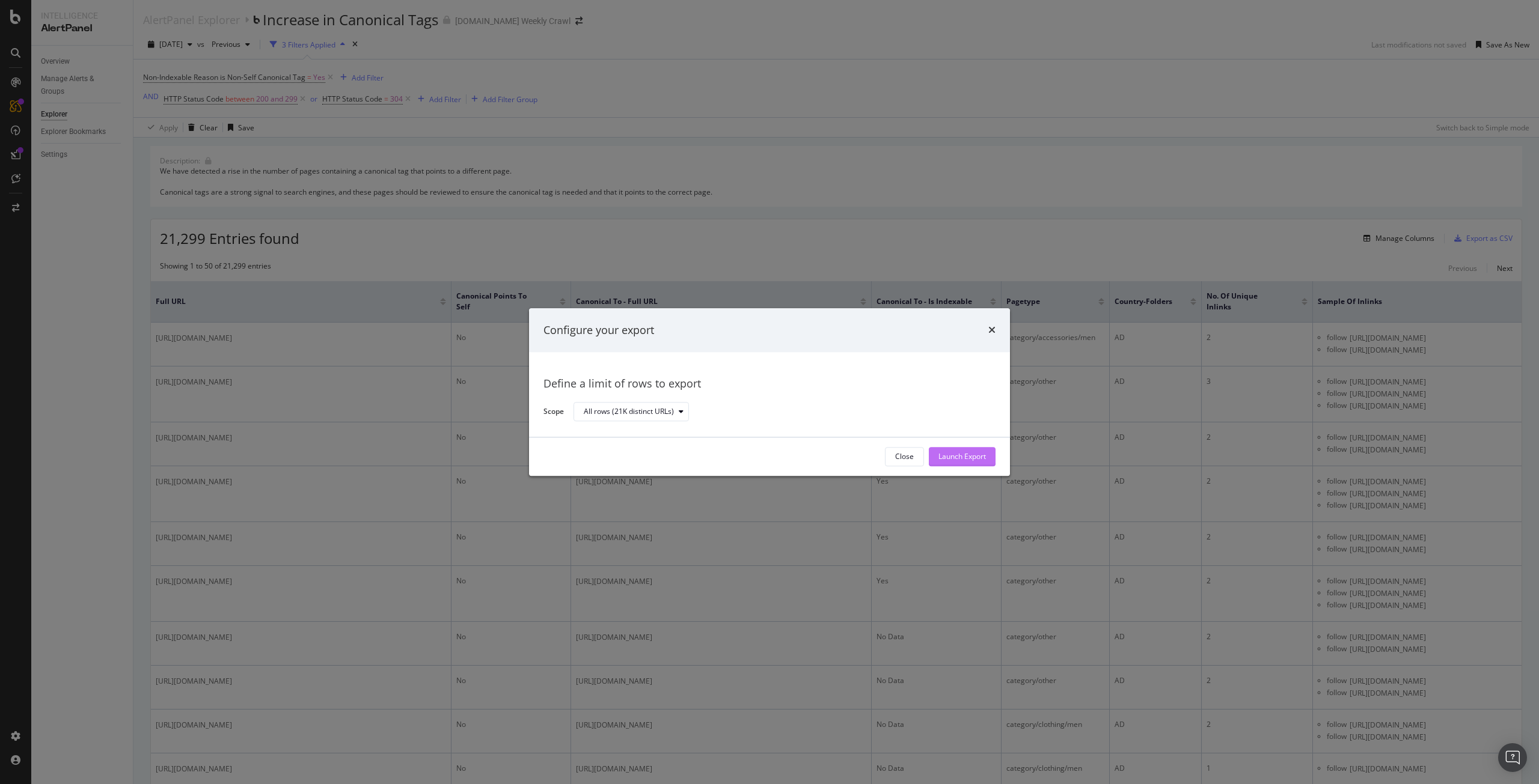
click at [980, 457] on div "Launch Export" at bounding box center [962, 457] width 48 height 10
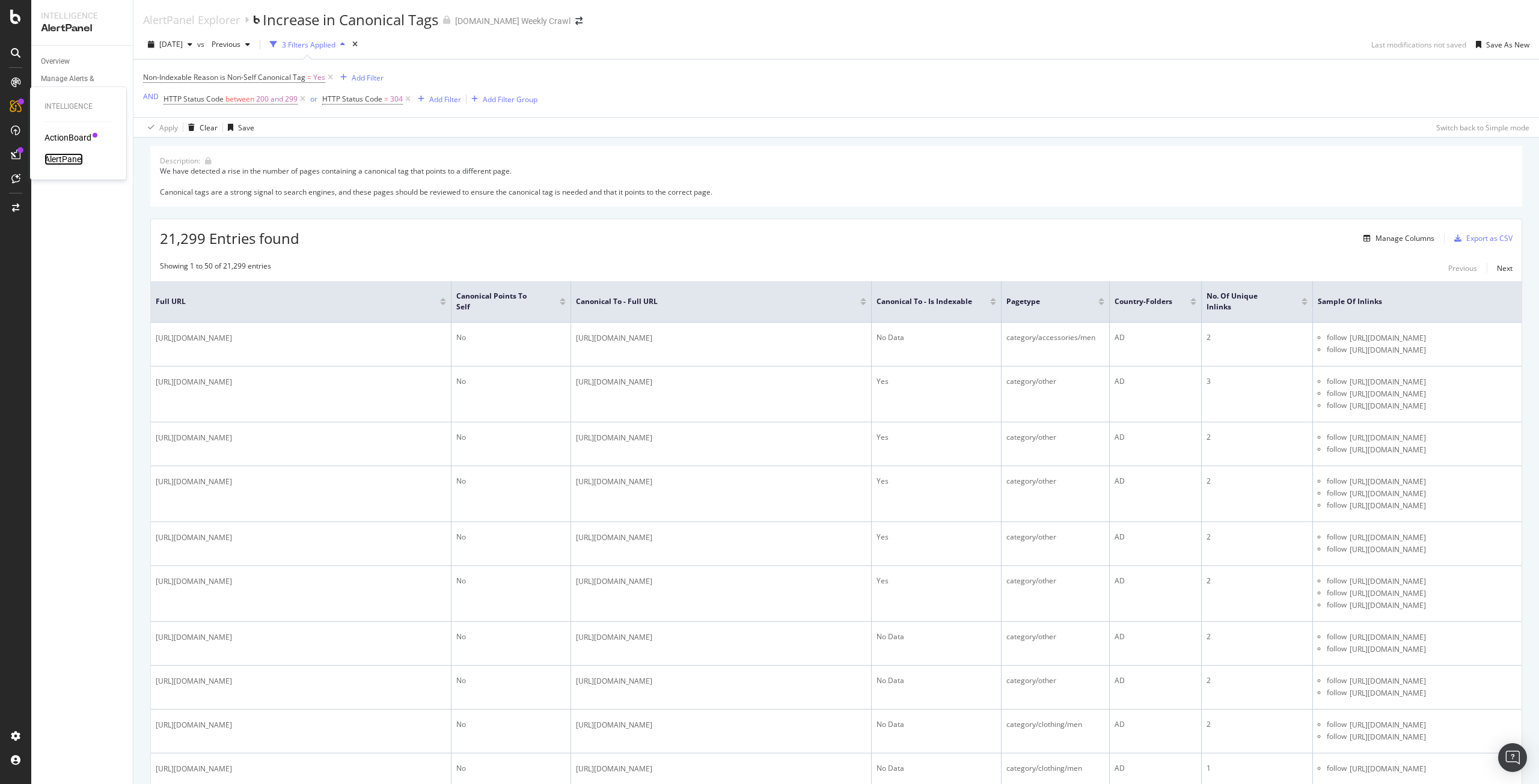
click at [75, 160] on div "AlertPanel" at bounding box center [64, 159] width 38 height 12
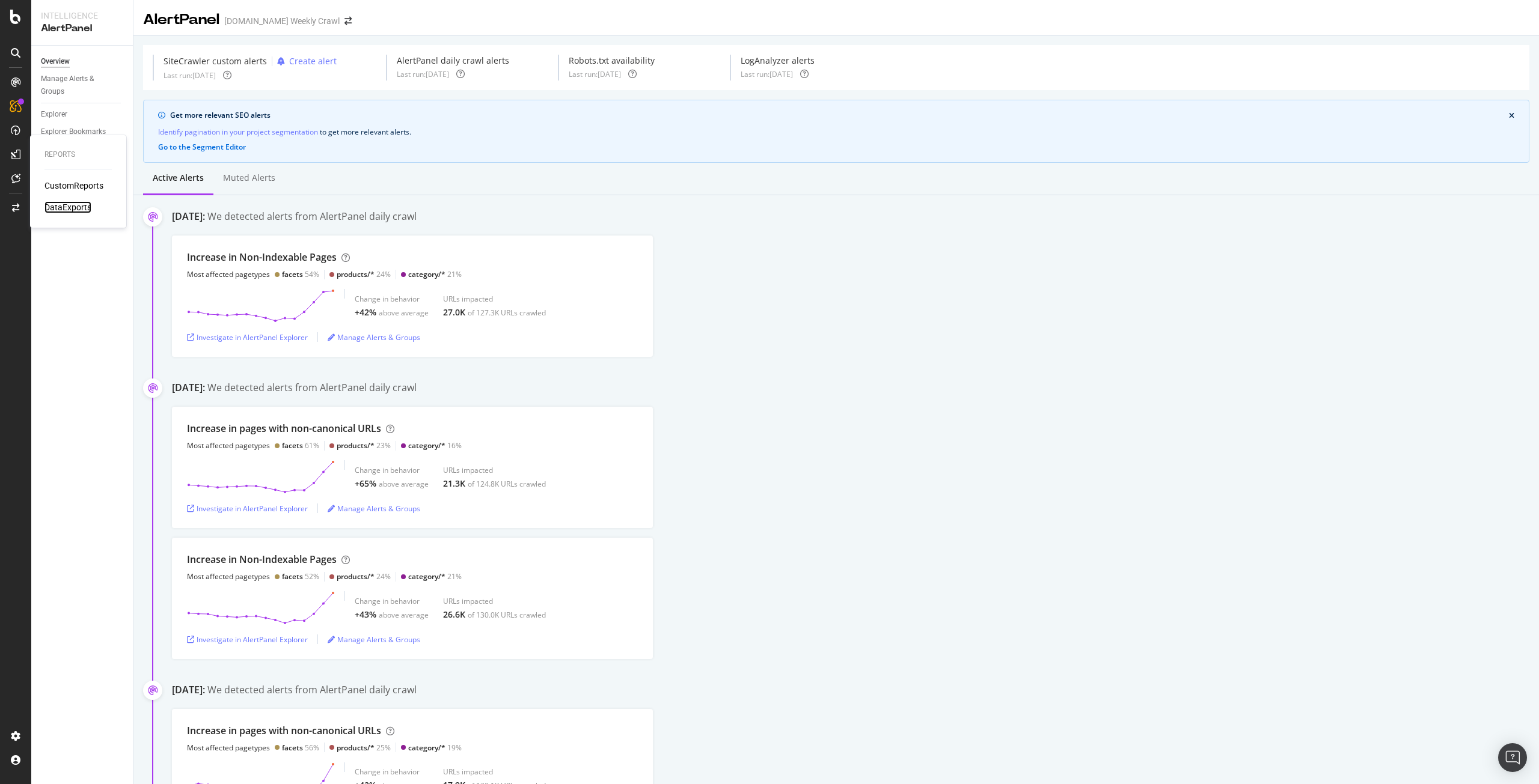
click at [51, 203] on div "DataExports" at bounding box center [68, 207] width 47 height 12
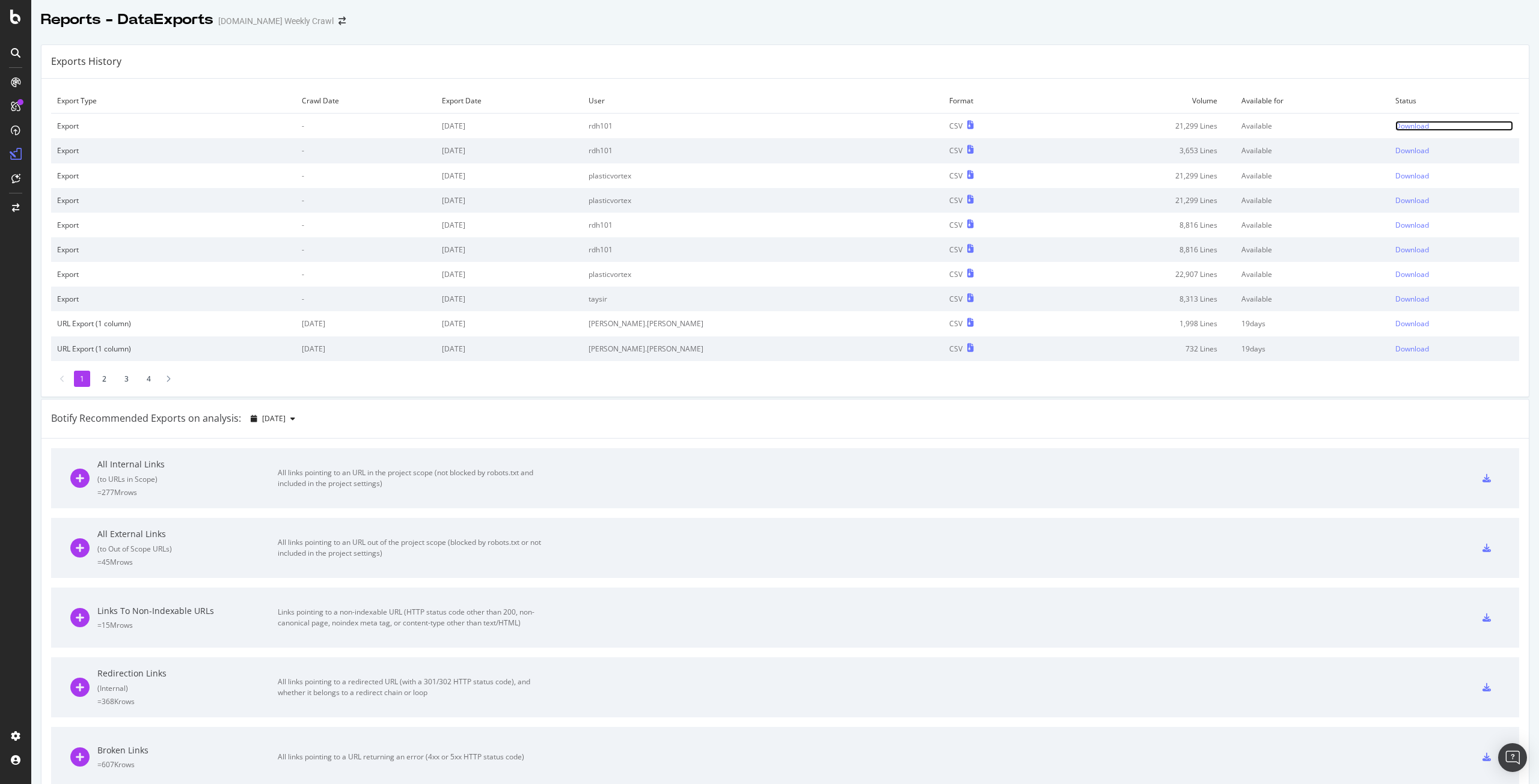
click at [1395, 125] on div "Download" at bounding box center [1412, 126] width 33 height 10
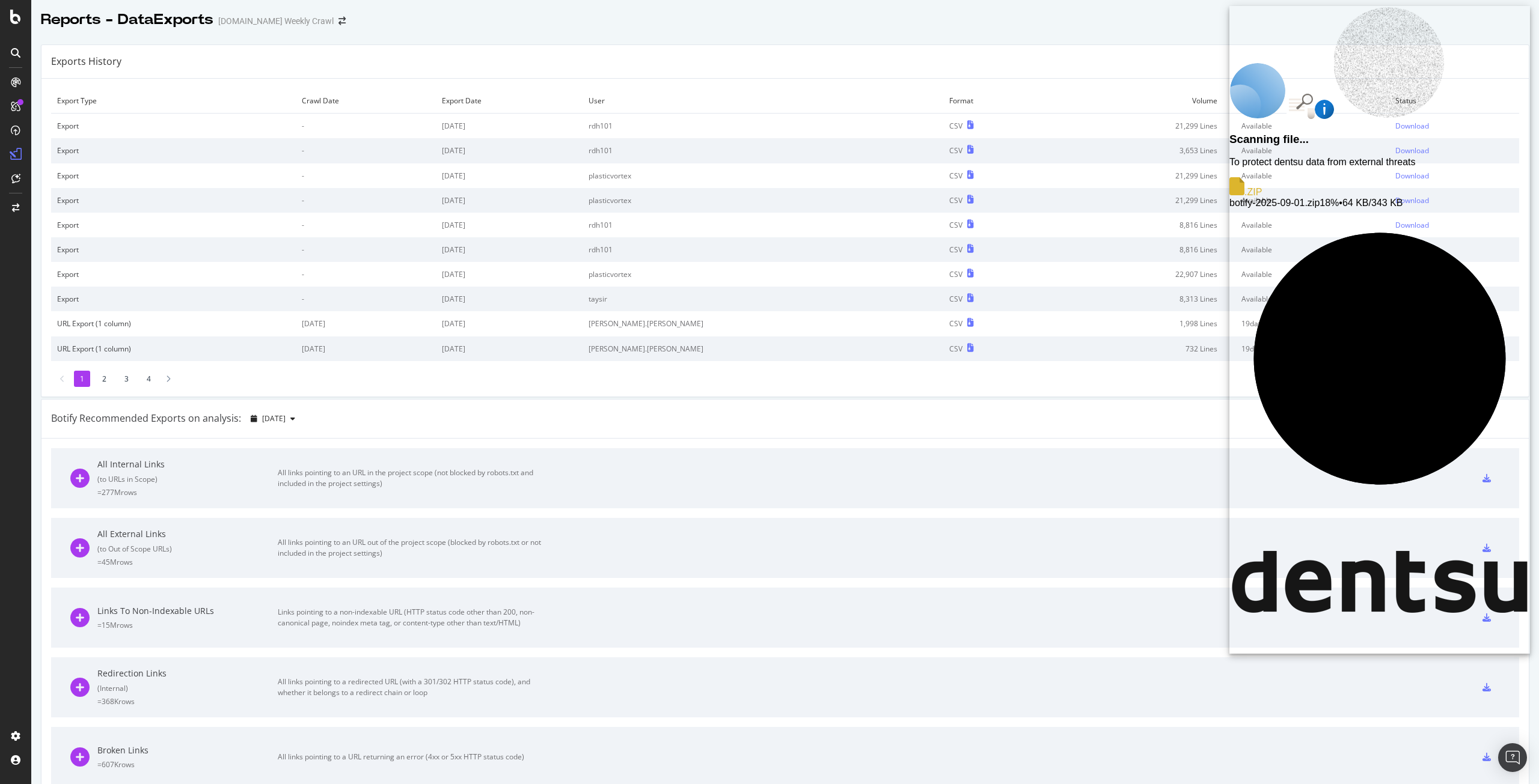
click at [1320, 198] on span "botify-2025-09-01.zip" at bounding box center [1274, 203] width 90 height 10
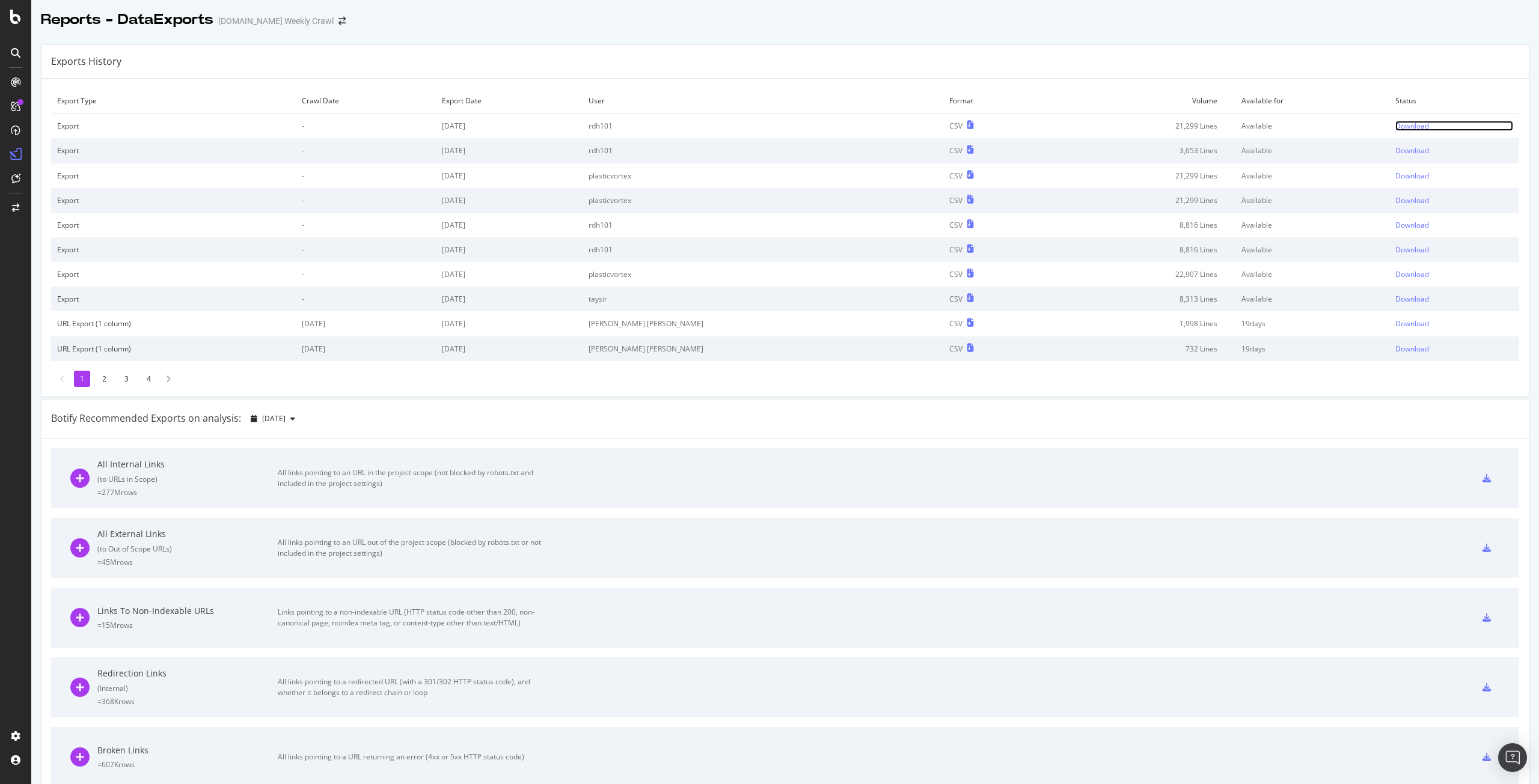
click at [1395, 127] on div "Download" at bounding box center [1412, 126] width 33 height 10
click at [1395, 149] on div "Download" at bounding box center [1412, 150] width 33 height 10
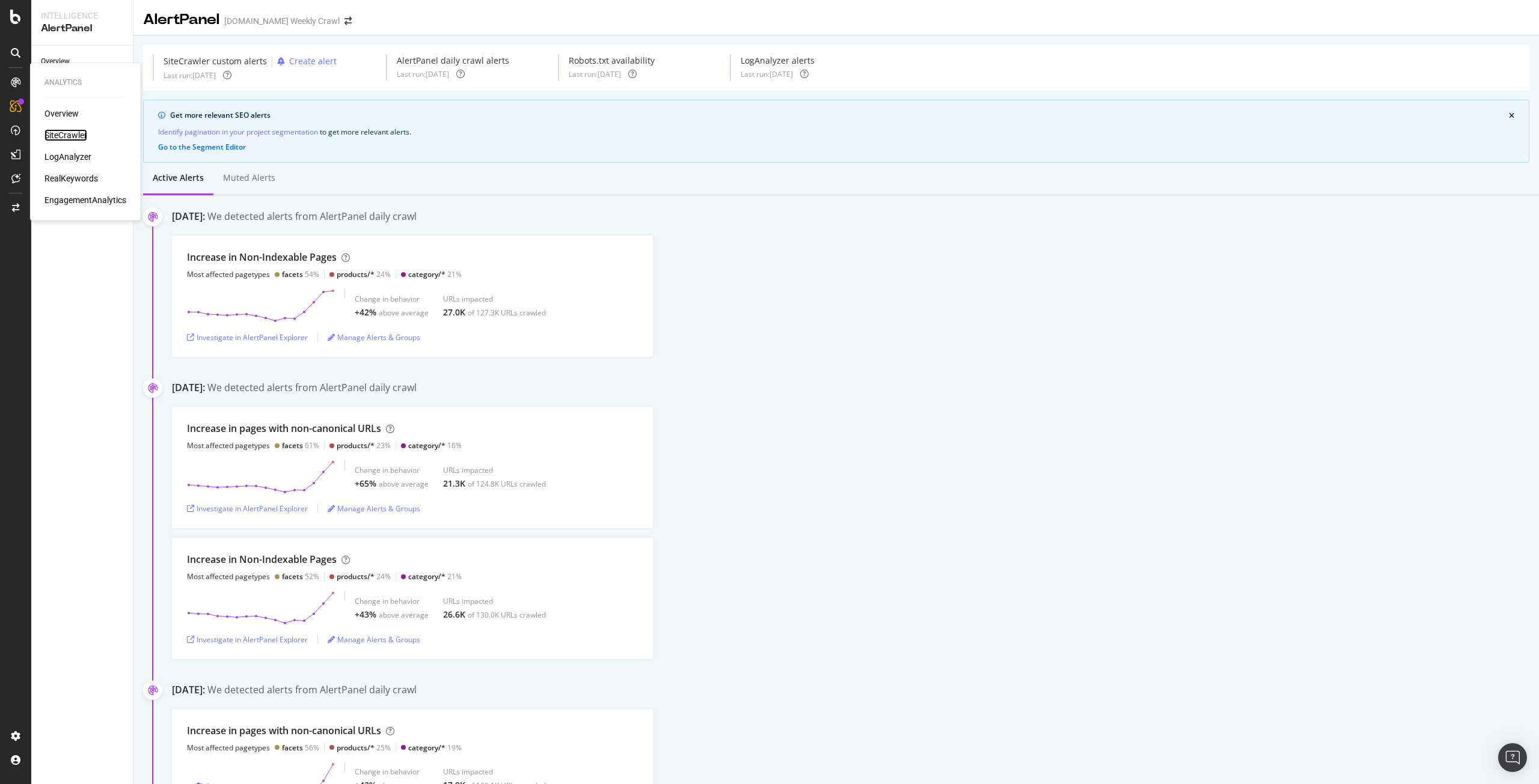
click at [57, 132] on div "SiteCrawler" at bounding box center [66, 135] width 43 height 12
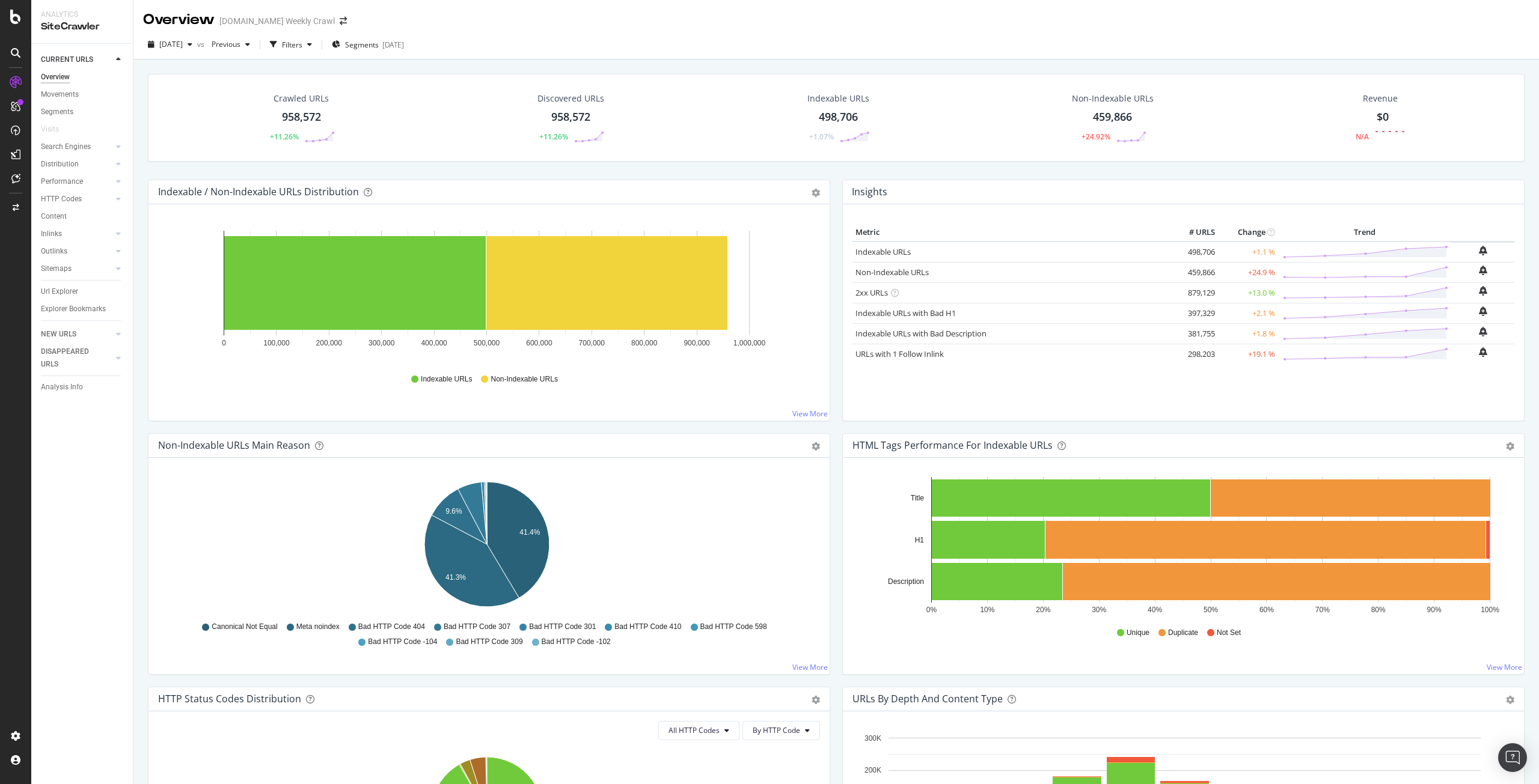
click at [303, 127] on div "Crawled URLs 958,572 +11.26%" at bounding box center [301, 118] width 91 height 63
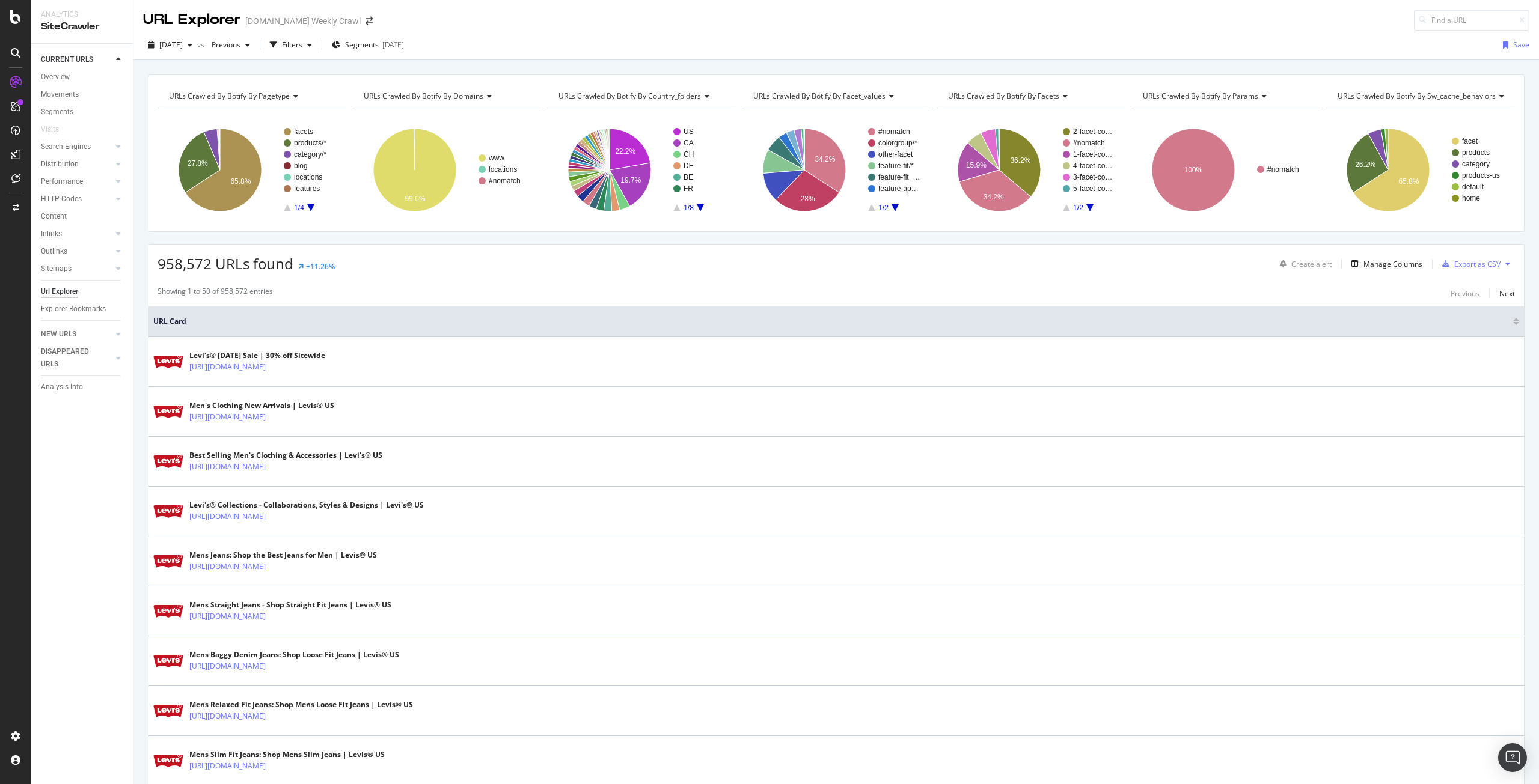
click at [683, 102] on div "URLs Crawled By Botify By country_folders" at bounding box center [640, 96] width 169 height 19
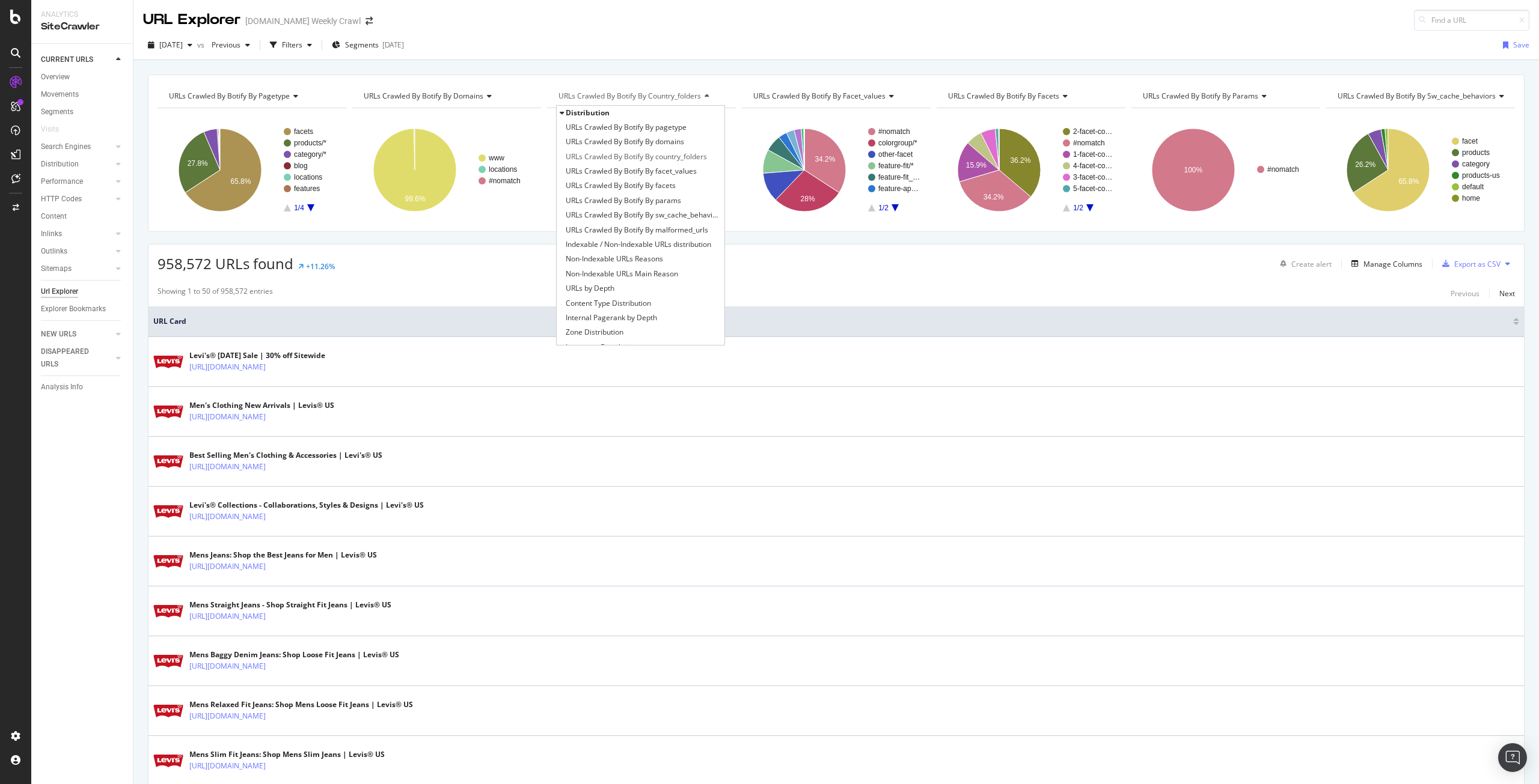
click at [718, 75] on div "URLs Crawled By Botify By pagetype Chart (by Value) Table Expand Export as CSV …" at bounding box center [836, 153] width 1377 height 157
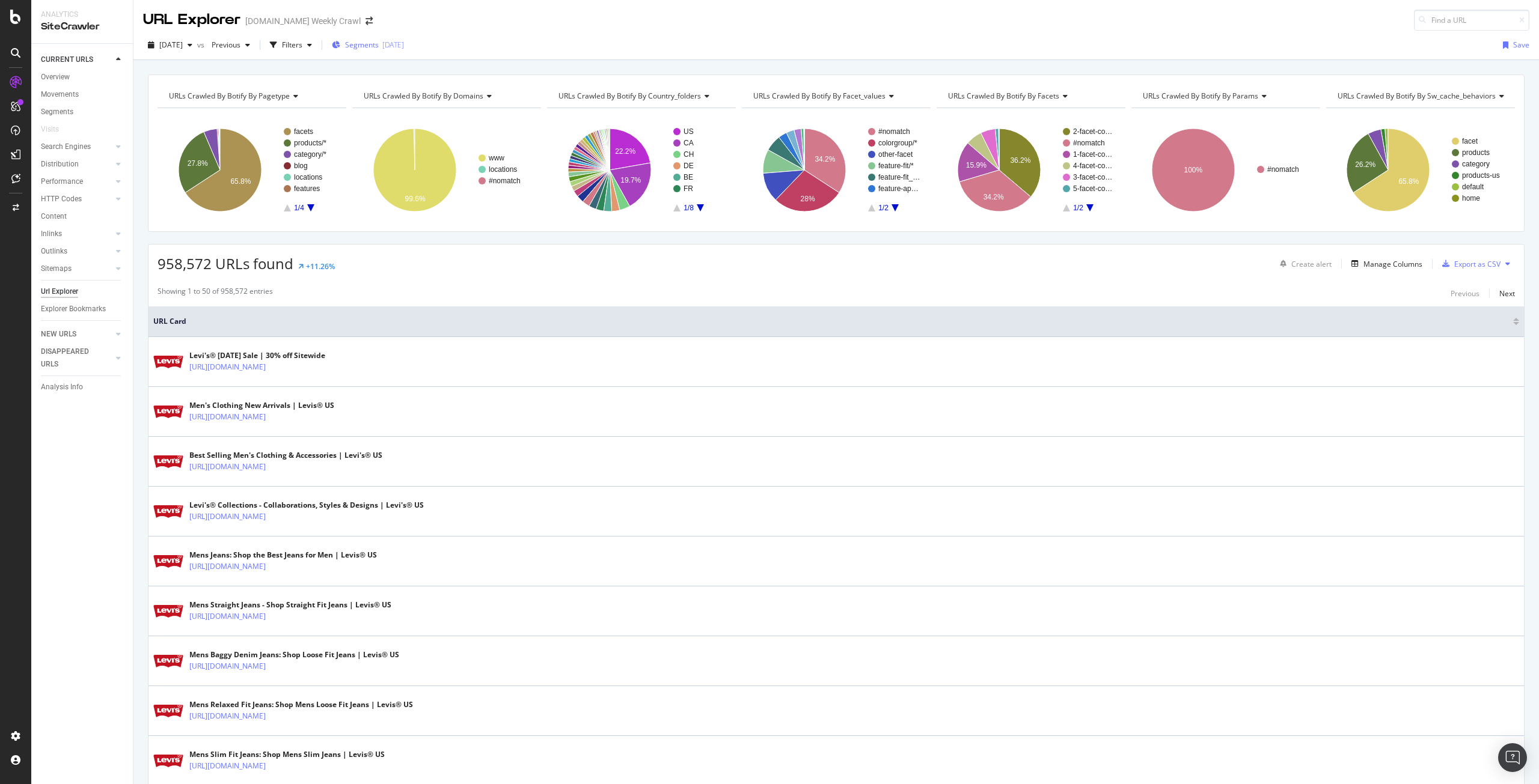
click at [372, 40] on span "Segments" at bounding box center [362, 45] width 33 height 10
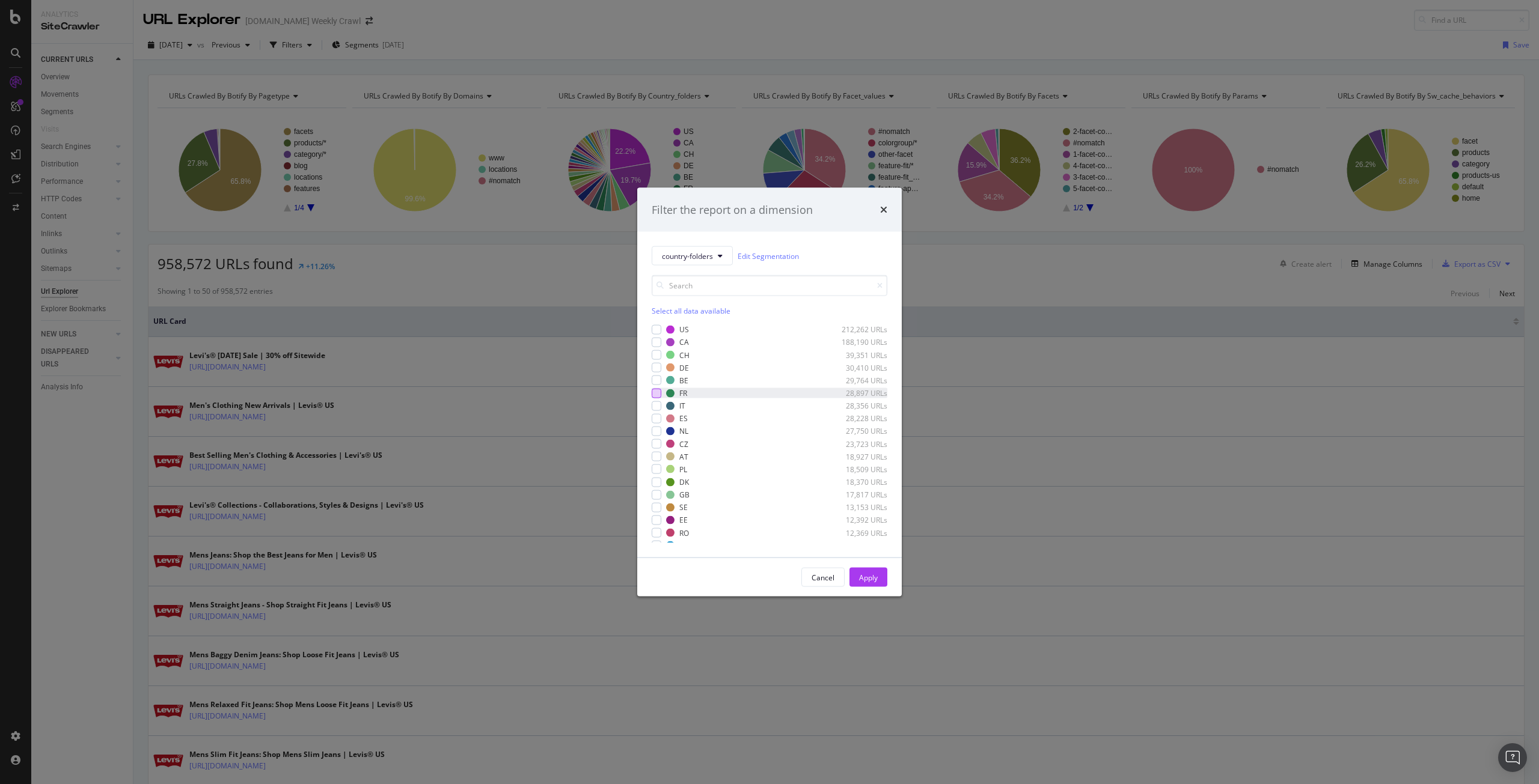
click at [659, 396] on div "modal" at bounding box center [657, 393] width 10 height 10
click at [657, 406] on div "modal" at bounding box center [657, 406] width 10 height 10
click at [658, 420] on div "modal" at bounding box center [657, 418] width 10 height 10
click at [658, 369] on div "modal" at bounding box center [657, 368] width 10 height 10
click at [657, 497] on div "modal" at bounding box center [657, 494] width 10 height 10
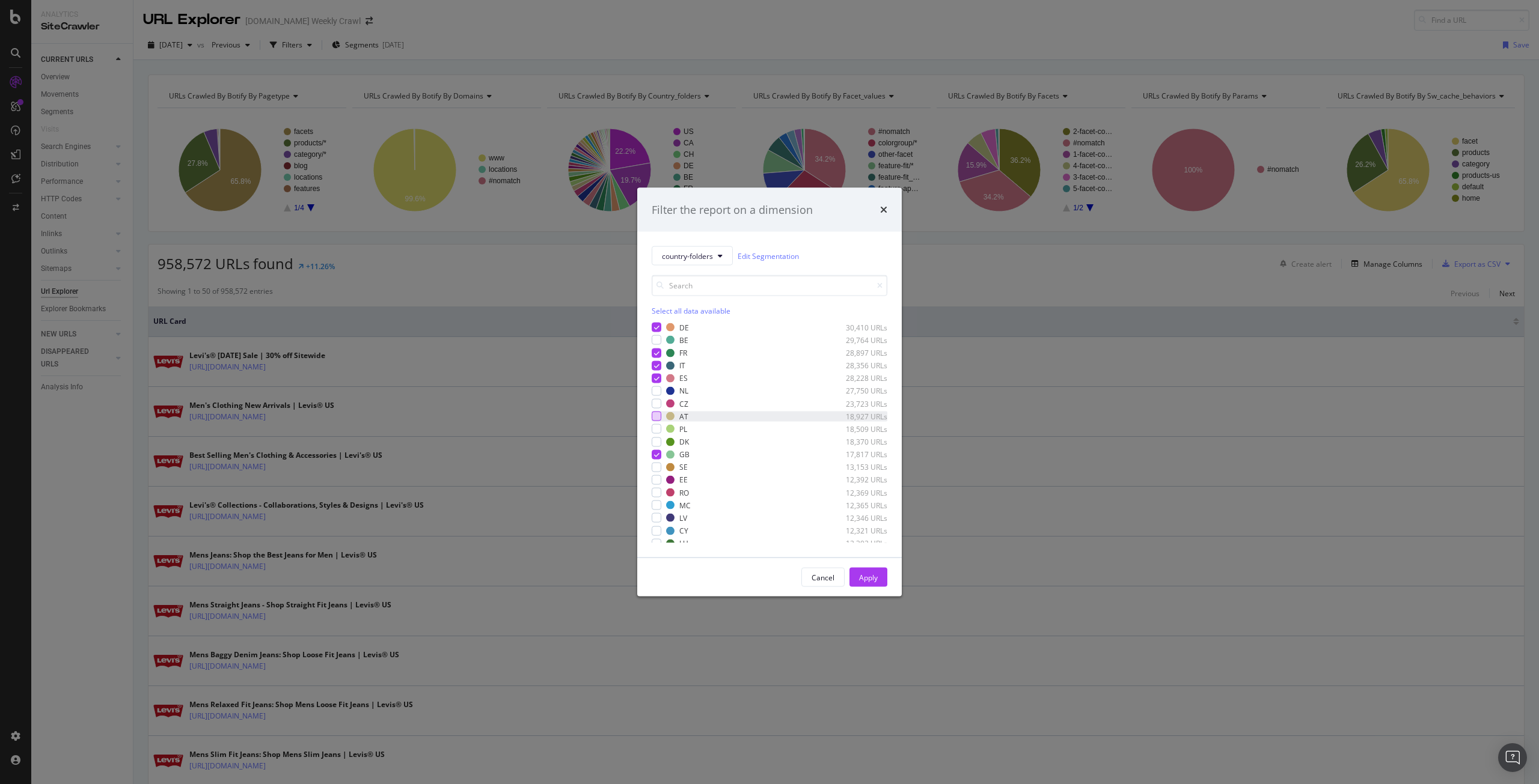
scroll to position [41, 0]
click at [656, 393] on div "modal" at bounding box center [657, 391] width 10 height 10
click at [872, 575] on div "Apply" at bounding box center [868, 577] width 19 height 10
